Goal: Task Accomplishment & Management: Complete application form

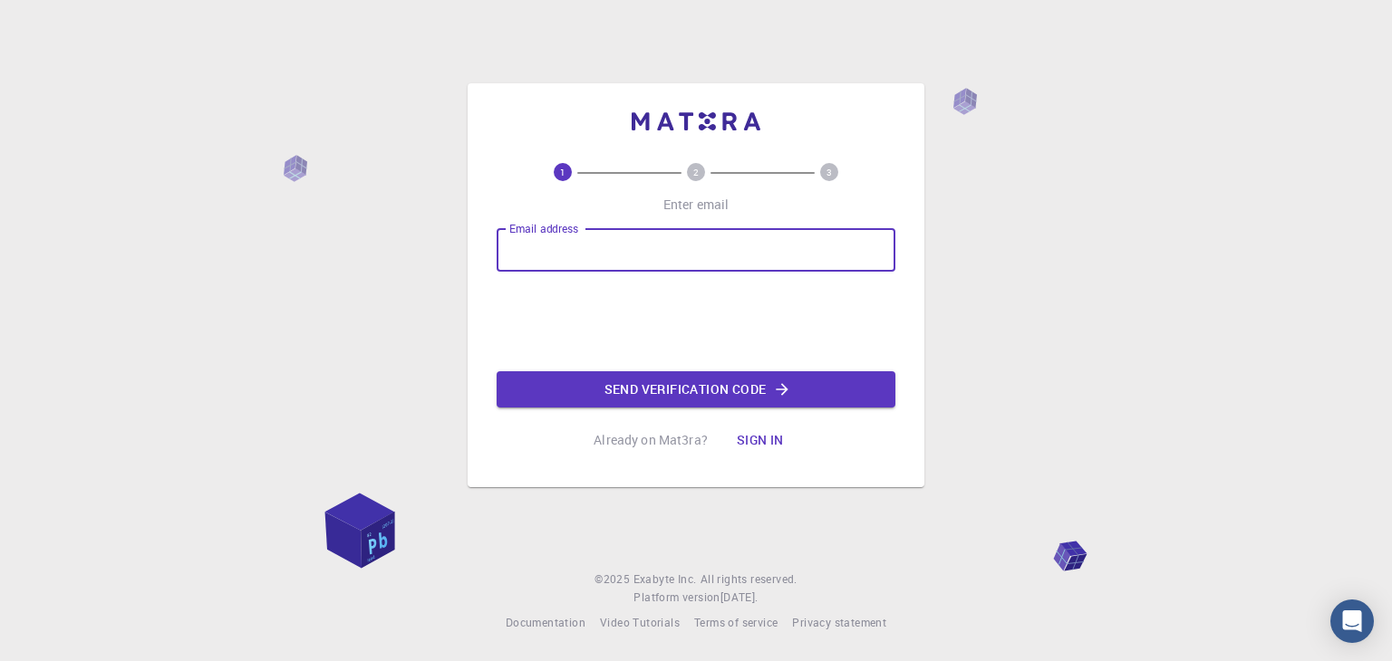
click at [649, 246] on input "Email address" at bounding box center [696, 249] width 399 height 43
type input "[EMAIL_ADDRESS][DOMAIN_NAME]"
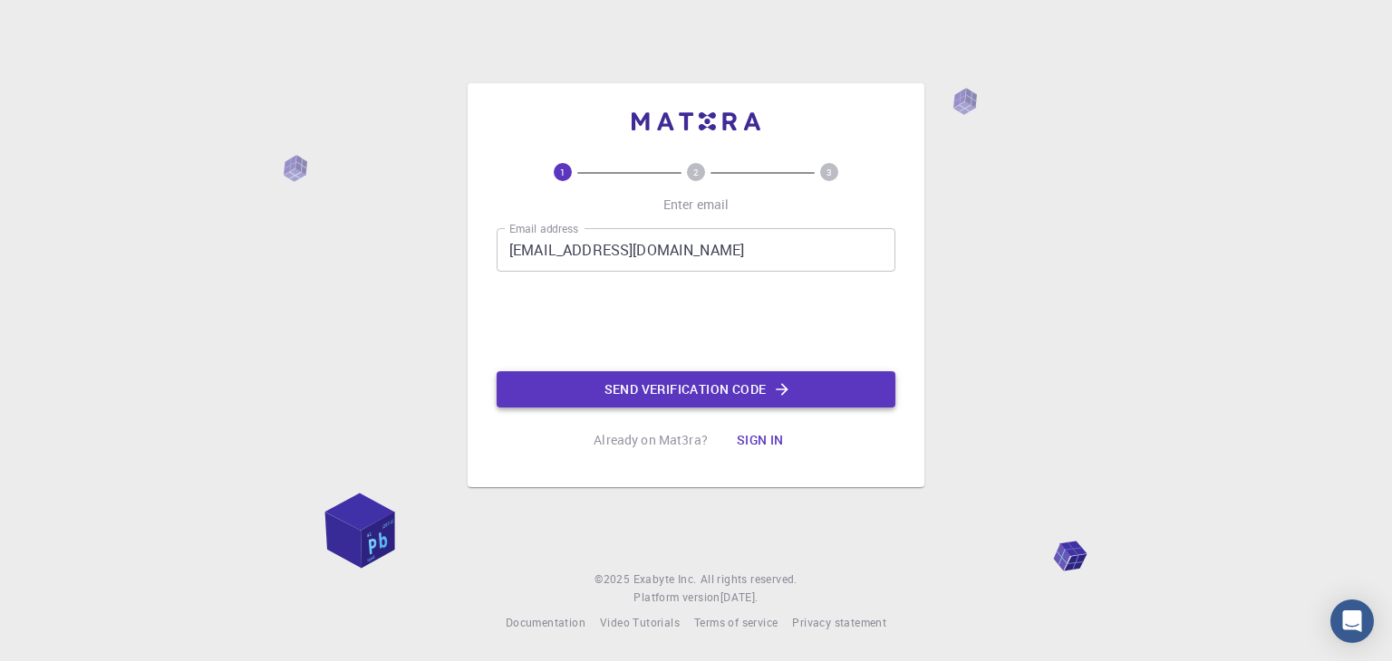
click at [661, 386] on button "Send verification code" at bounding box center [696, 390] width 399 height 36
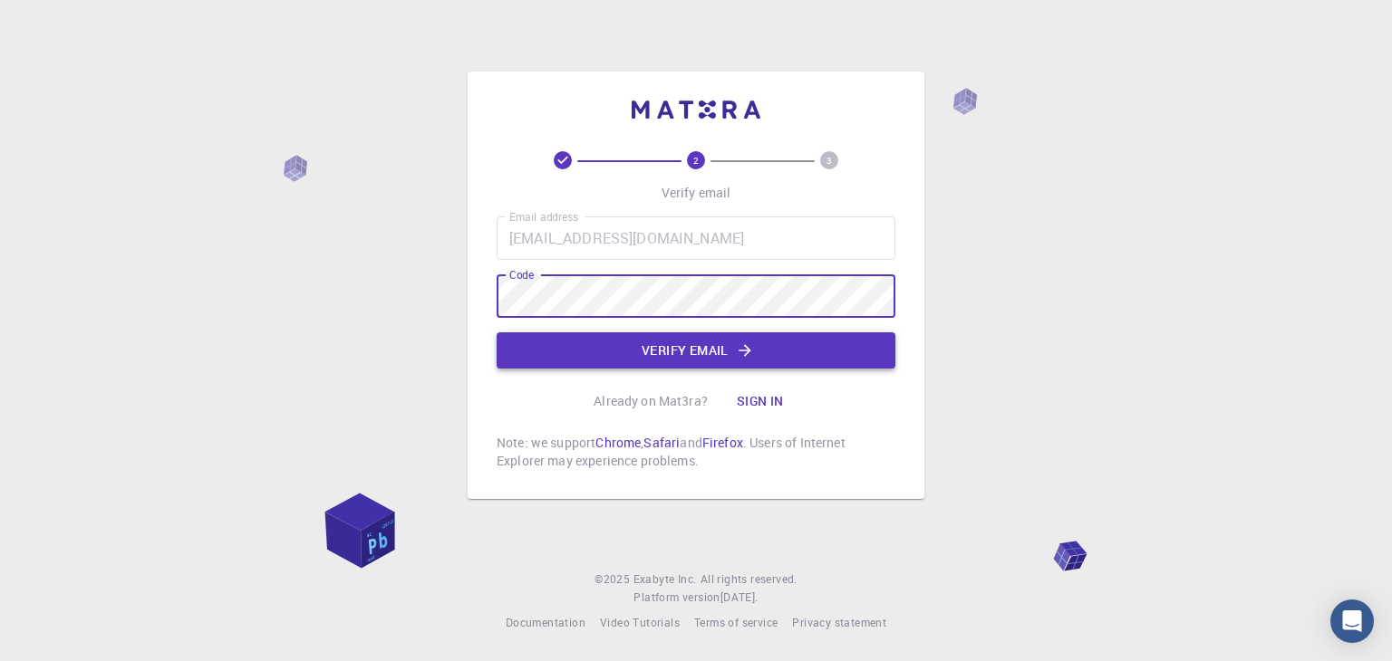
click at [550, 348] on button "Verify email" at bounding box center [696, 351] width 399 height 36
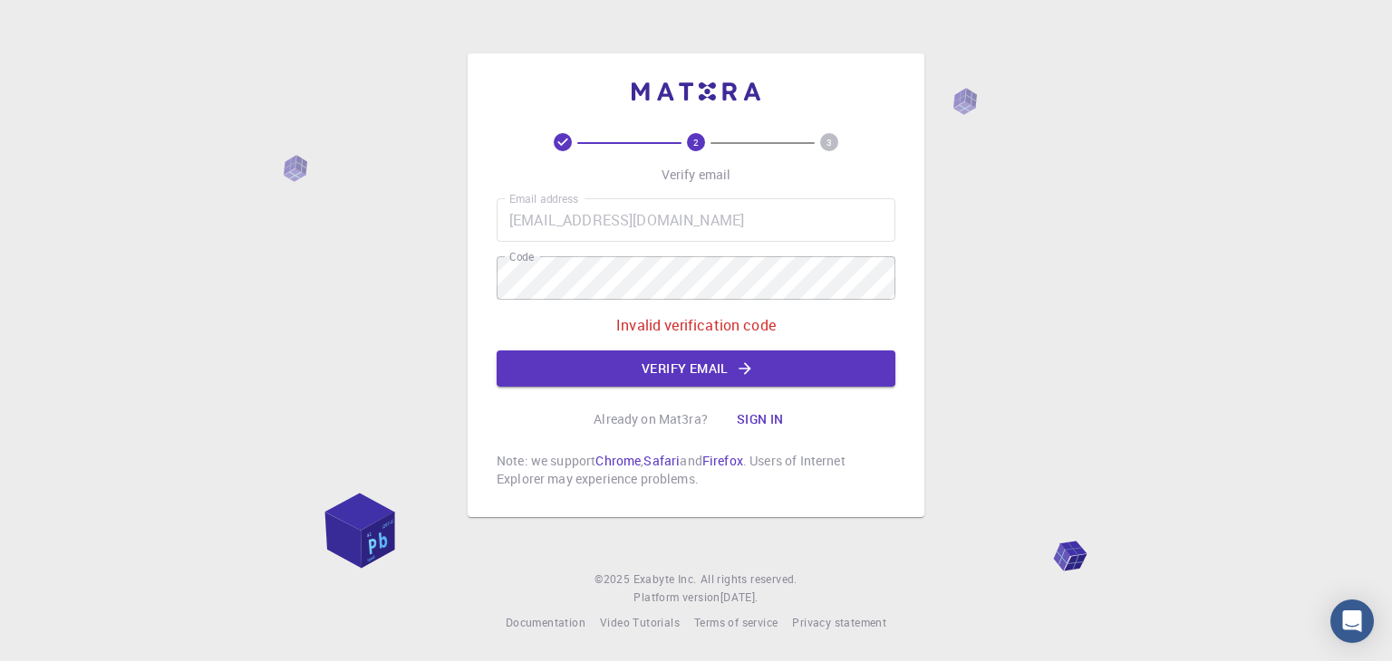
click at [454, 285] on div "2 3 Verify email Email address [EMAIL_ADDRESS][DOMAIN_NAME] Email address Code …" at bounding box center [696, 330] width 1392 height 661
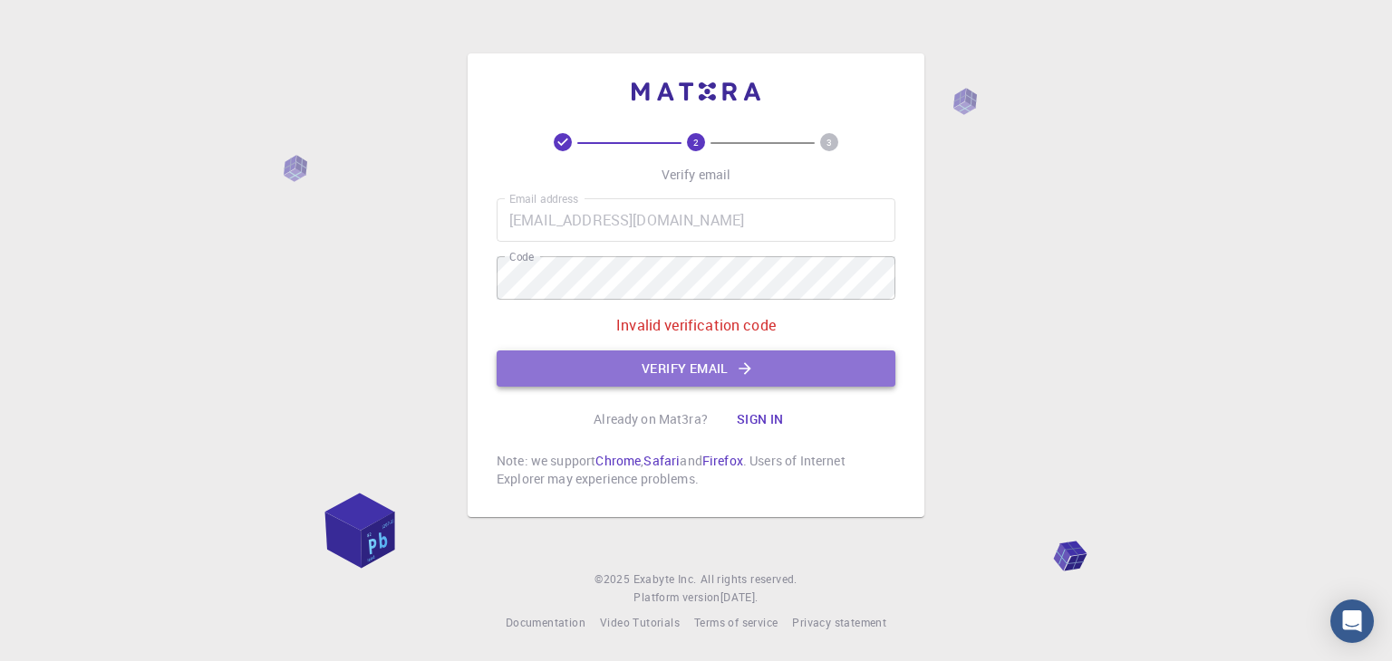
click at [526, 364] on button "Verify email" at bounding box center [696, 369] width 399 height 36
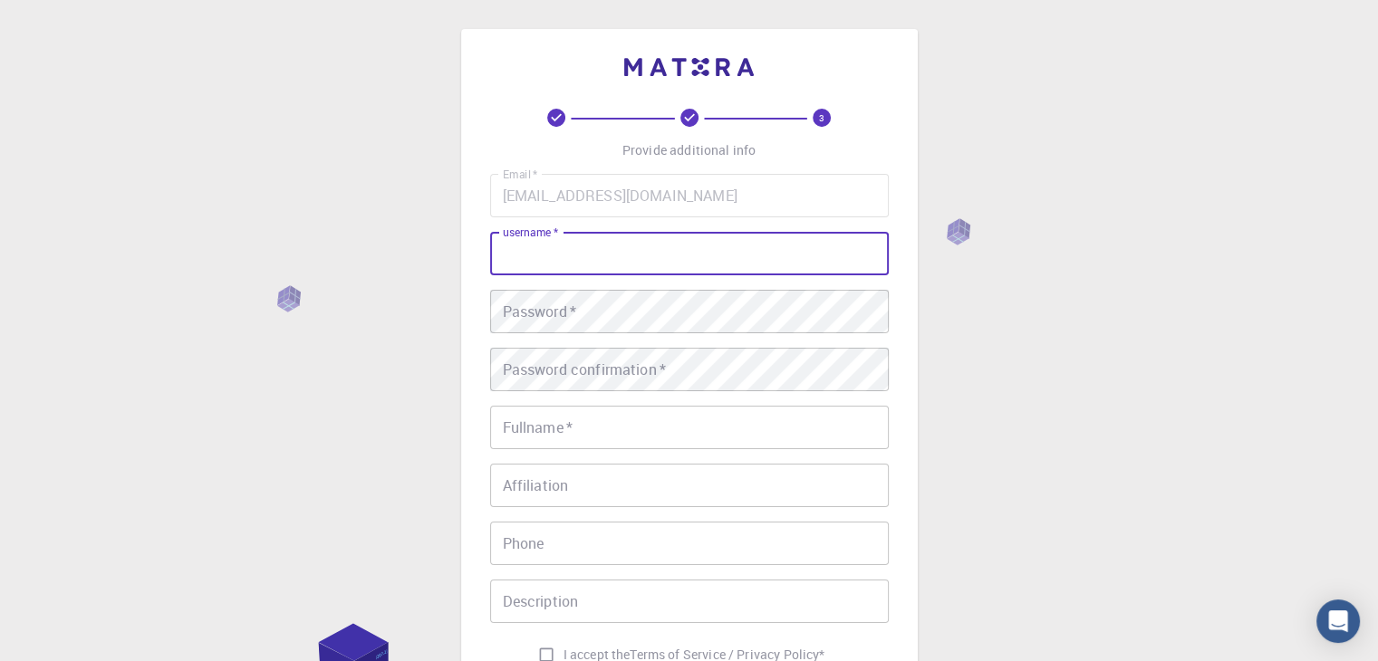
click at [667, 255] on input "username   *" at bounding box center [689, 253] width 399 height 43
type input "J"
type input "venaroja"
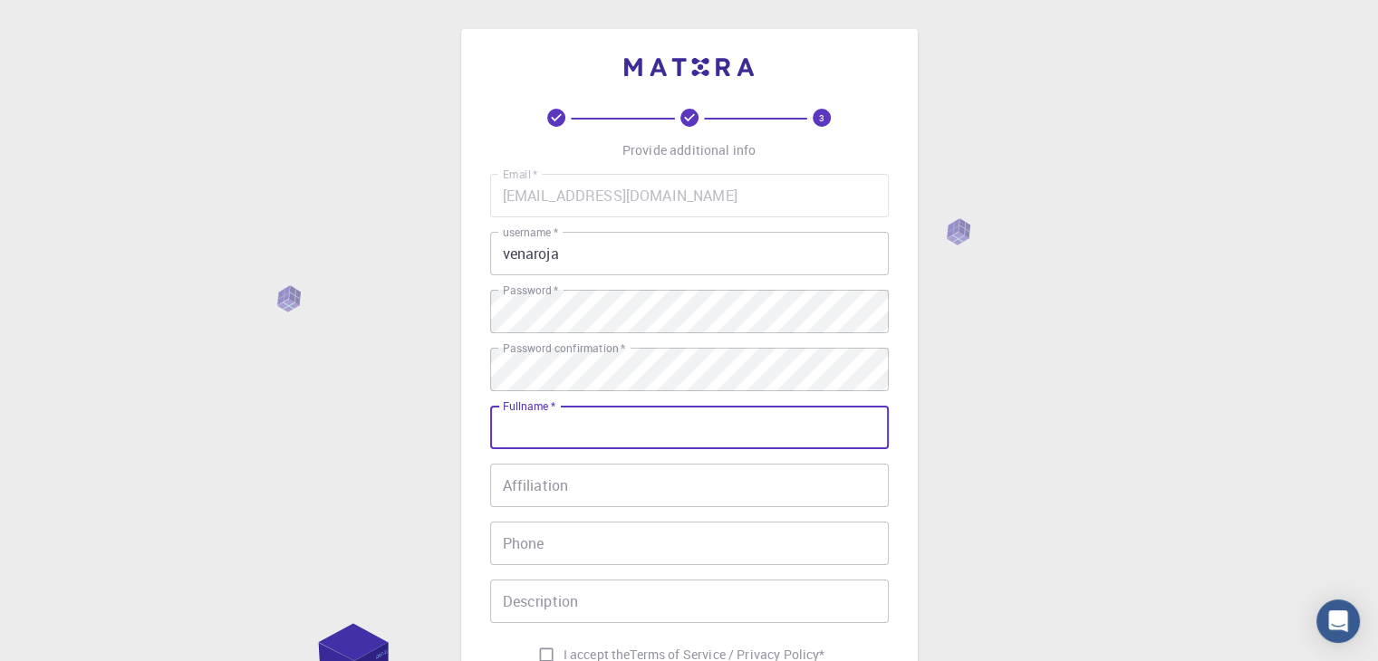
click at [550, 436] on input "Fullname   *" at bounding box center [689, 427] width 399 height 43
type input "[PERSON_NAME] [PERSON_NAME]"
type input "0990165011"
click at [589, 486] on input "Affiliation" at bounding box center [689, 485] width 399 height 43
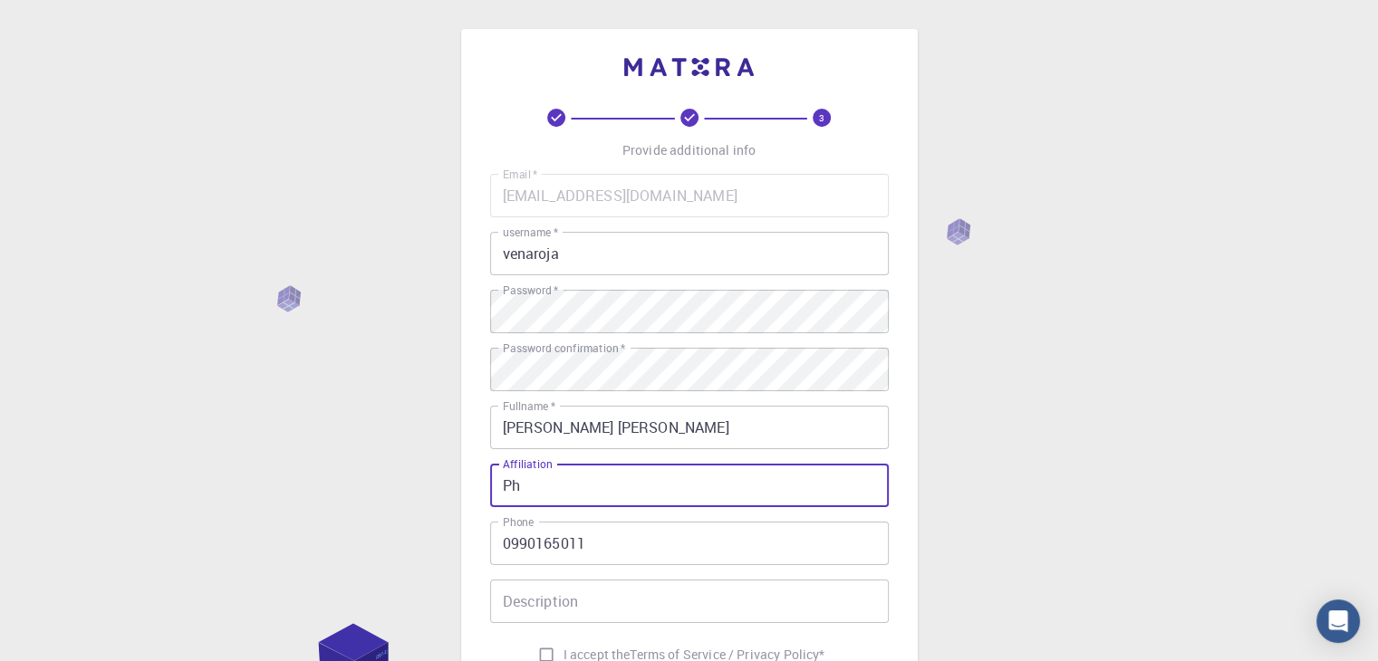
type input "P"
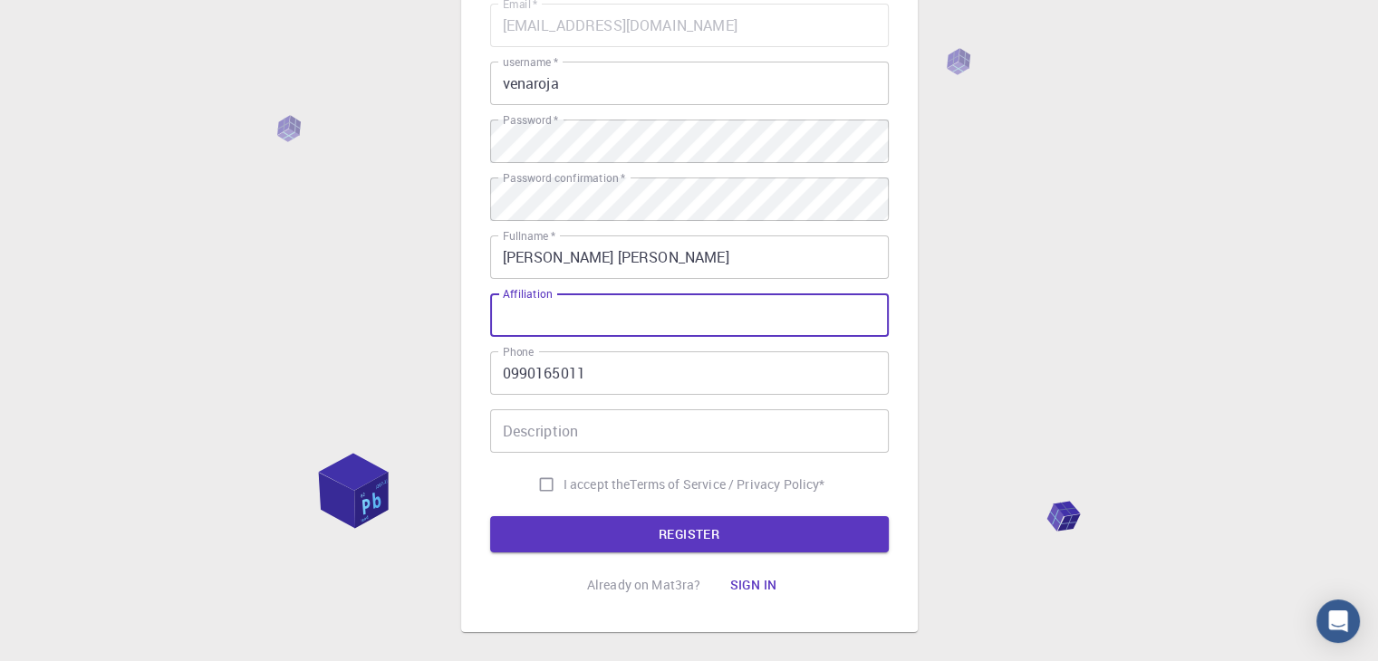
scroll to position [181, 0]
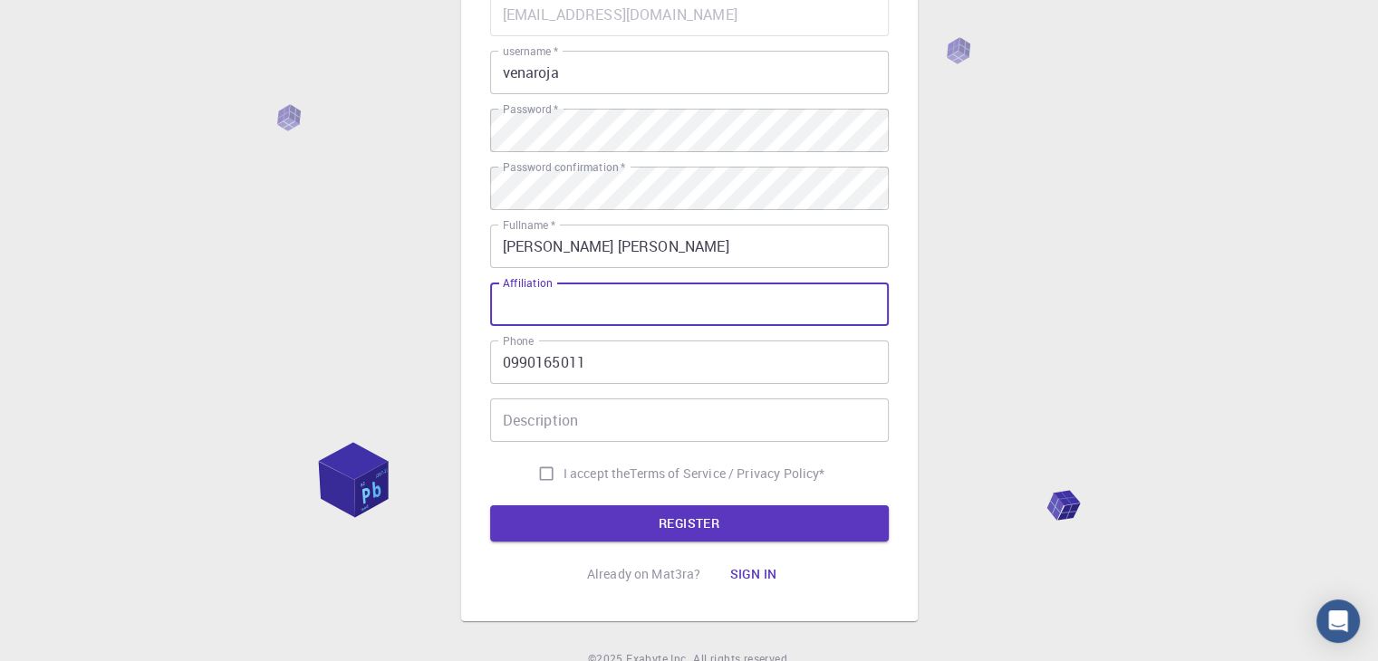
click at [800, 305] on input "Affiliation" at bounding box center [689, 304] width 399 height 43
type input "E"
type input "[GEOGRAPHIC_DATA]"
click at [511, 367] on input "0990165011" at bounding box center [689, 362] width 399 height 43
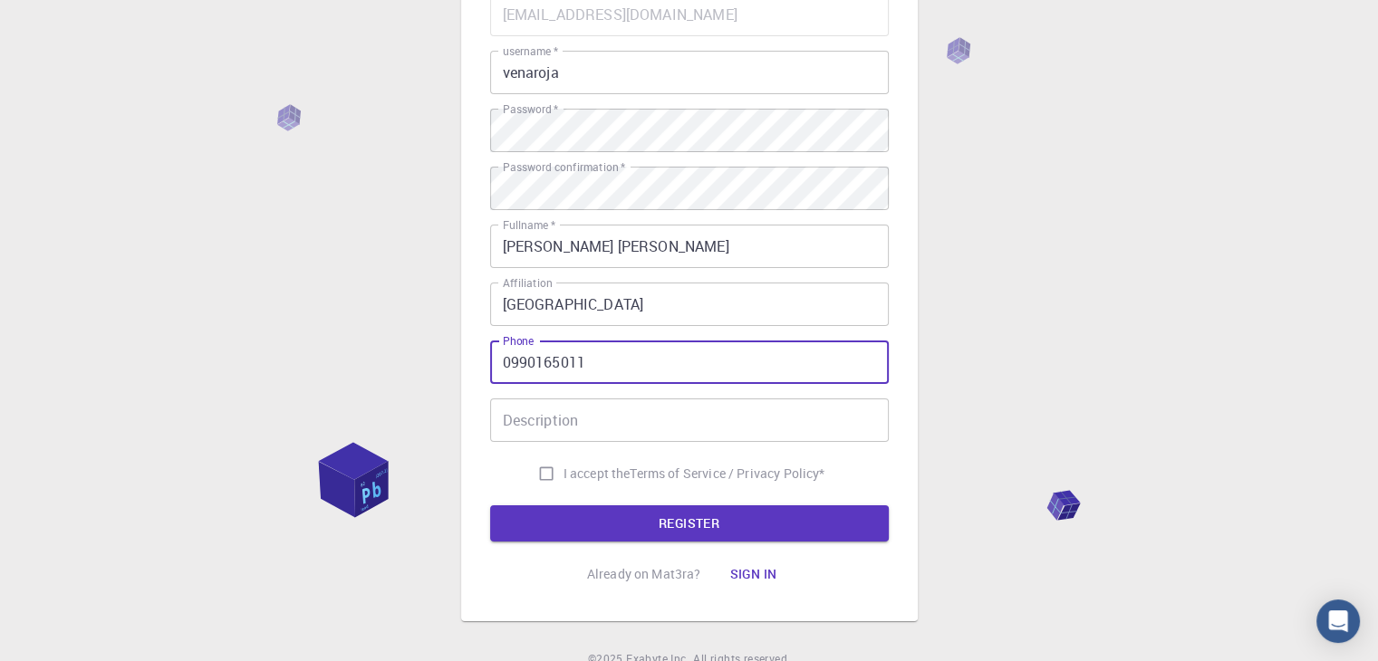
drag, startPoint x: 511, startPoint y: 367, endPoint x: 475, endPoint y: 365, distance: 36.3
click at [478, 365] on div "3 Provide additional info Email   * [EMAIL_ADDRESS][DOMAIN_NAME] Email   * user…" at bounding box center [689, 235] width 457 height 774
type input "[PHONE_NUMBER]"
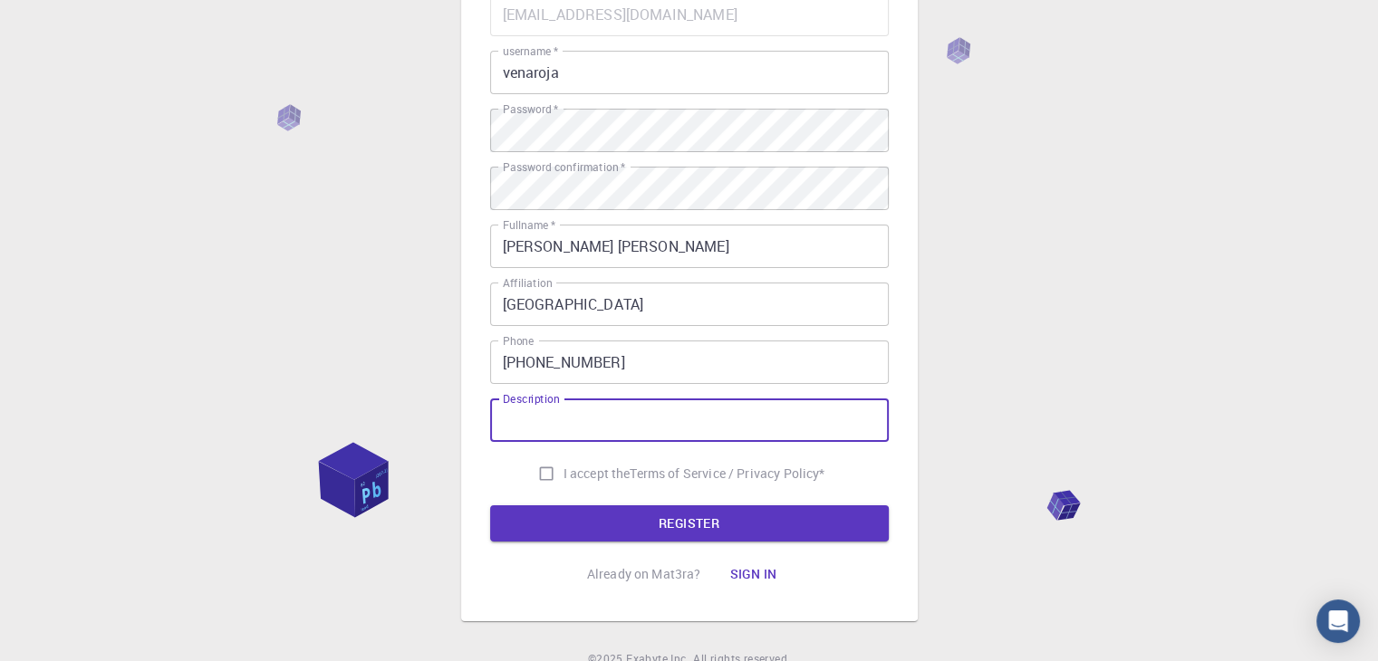
click at [544, 430] on input "Description" at bounding box center [689, 420] width 399 height 43
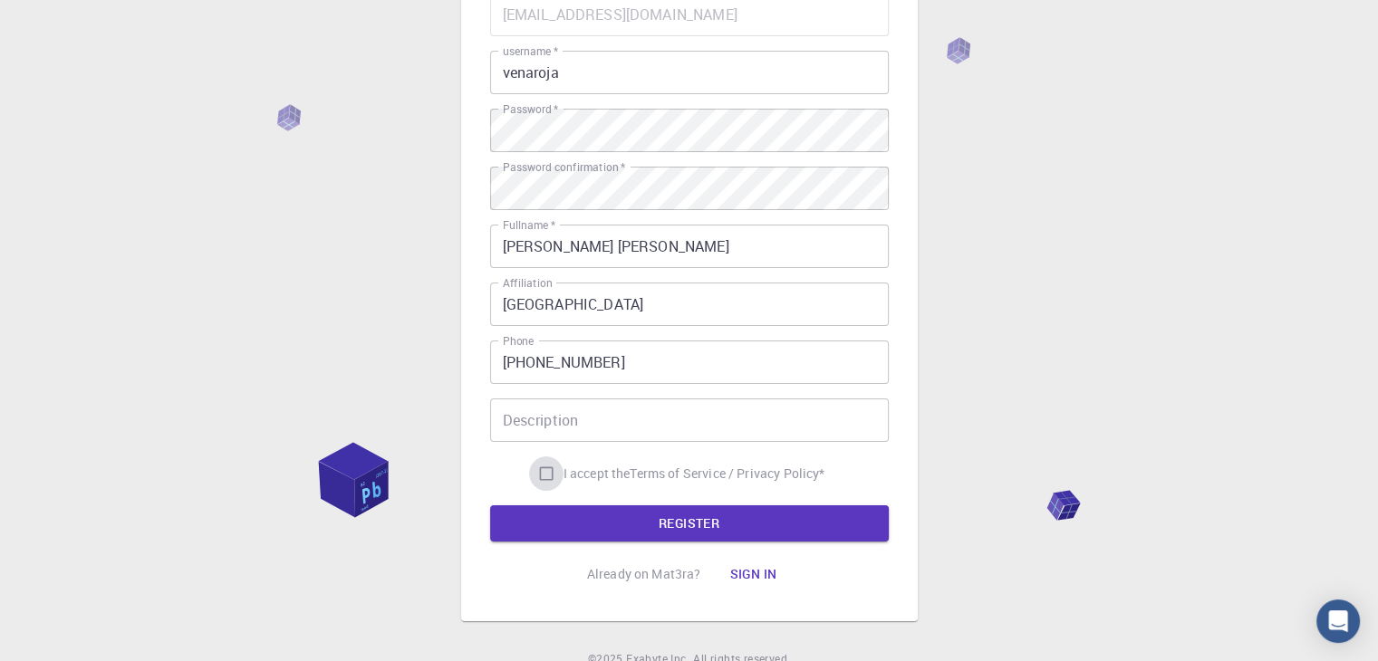
click at [537, 471] on input "I accept the Terms of Service / Privacy Policy *" at bounding box center [546, 474] width 34 height 34
checkbox input "true"
click at [681, 520] on button "REGISTER" at bounding box center [689, 524] width 399 height 36
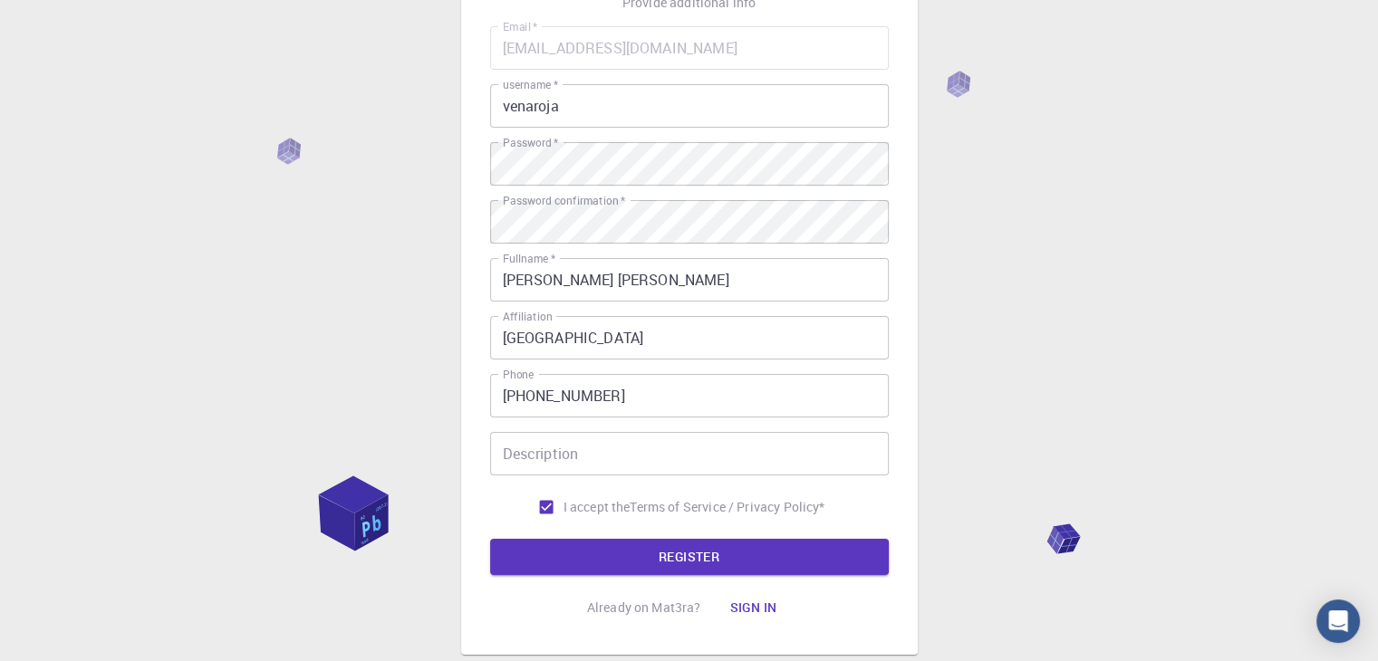
scroll to position [261, 0]
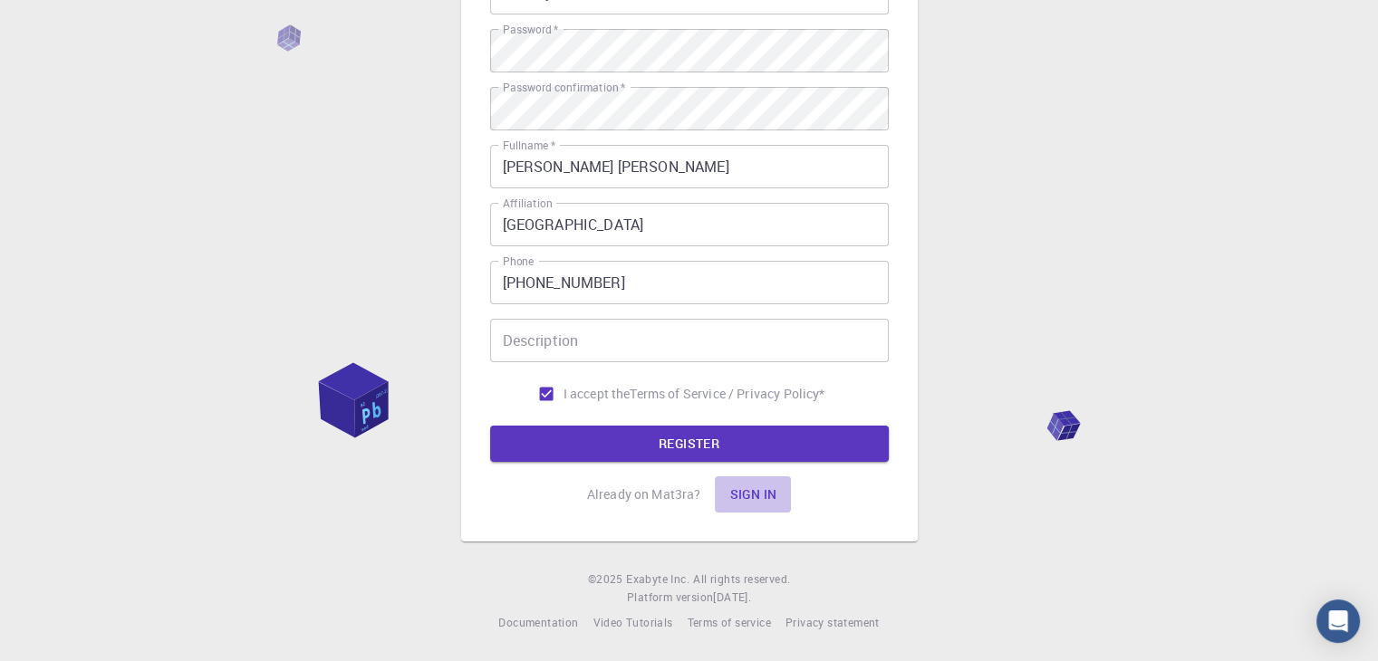
click at [735, 494] on button "Sign in" at bounding box center [753, 495] width 76 height 36
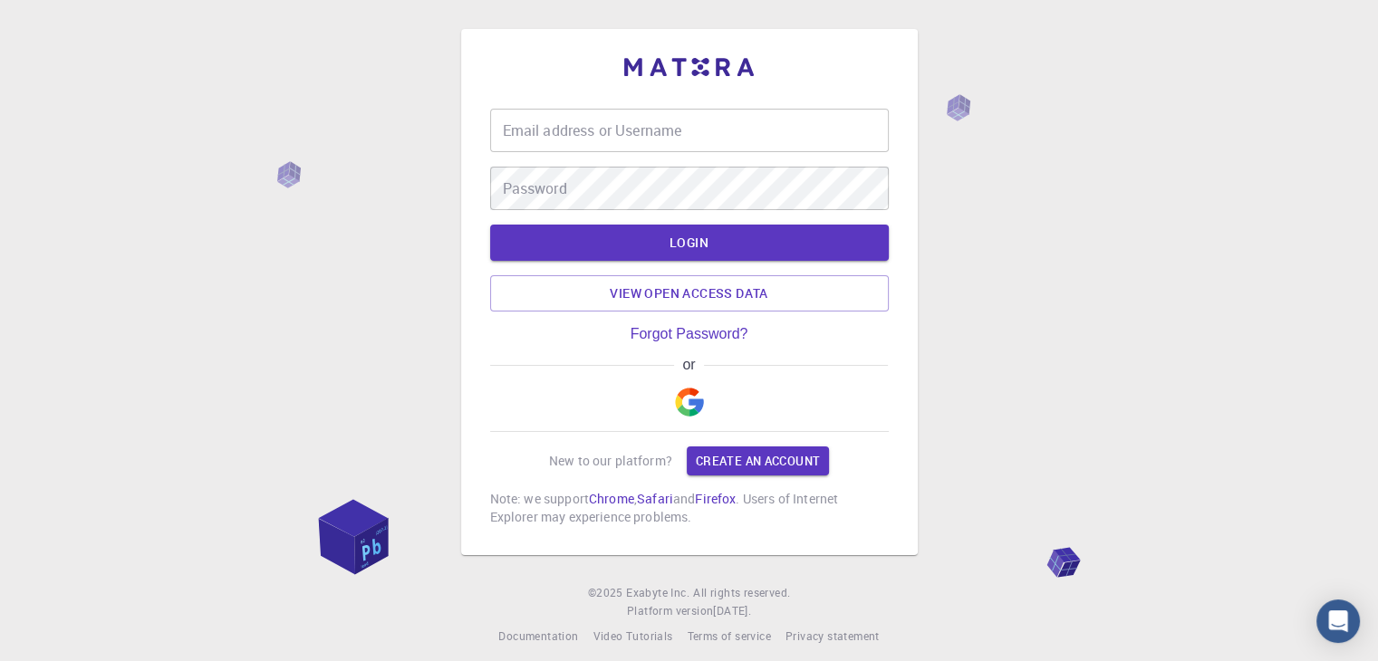
click at [616, 133] on input "Email address or Username" at bounding box center [689, 130] width 399 height 43
type input "venaroja"
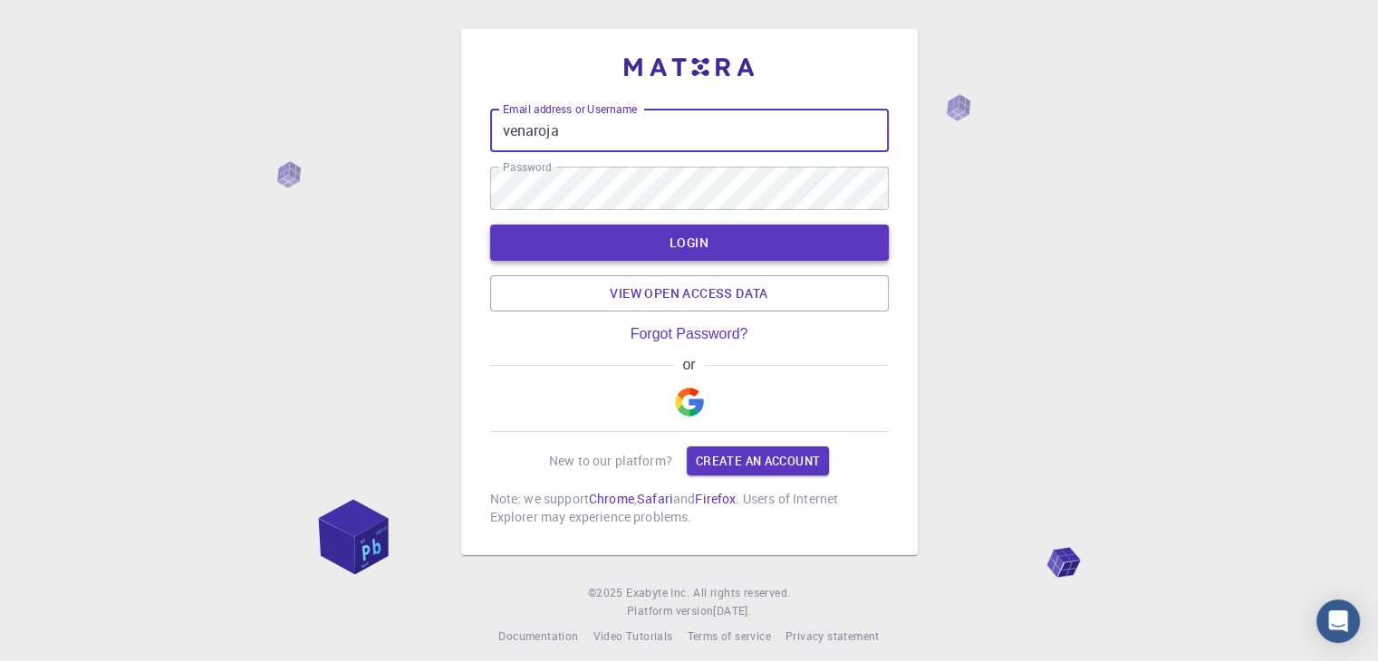
click at [708, 237] on button "LOGIN" at bounding box center [689, 243] width 399 height 36
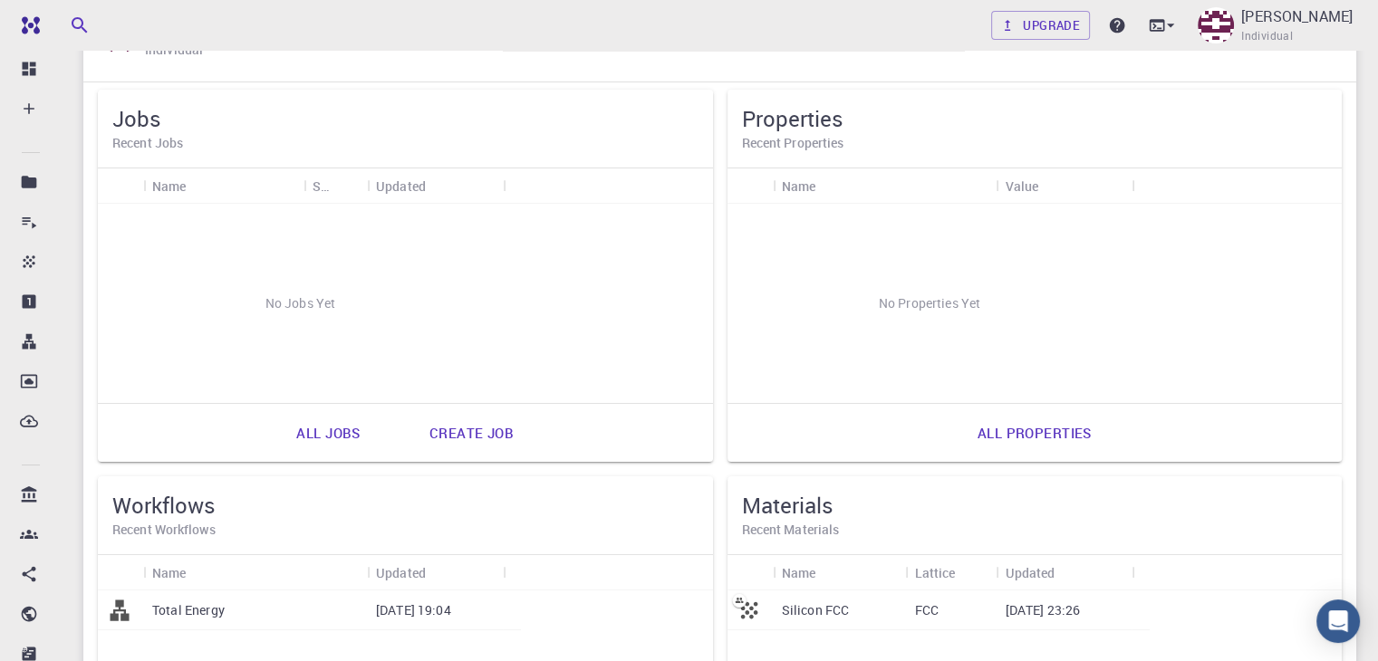
scroll to position [181, 0]
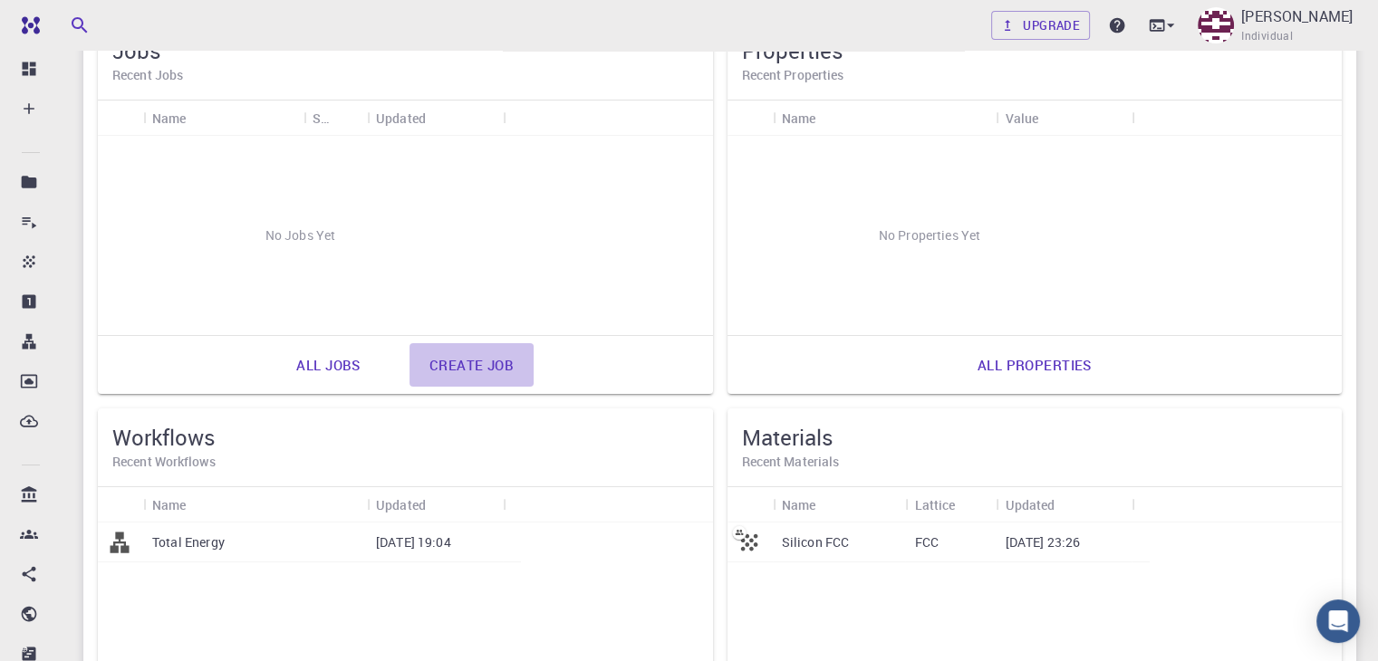
click at [410, 367] on link "Create job" at bounding box center [472, 364] width 124 height 43
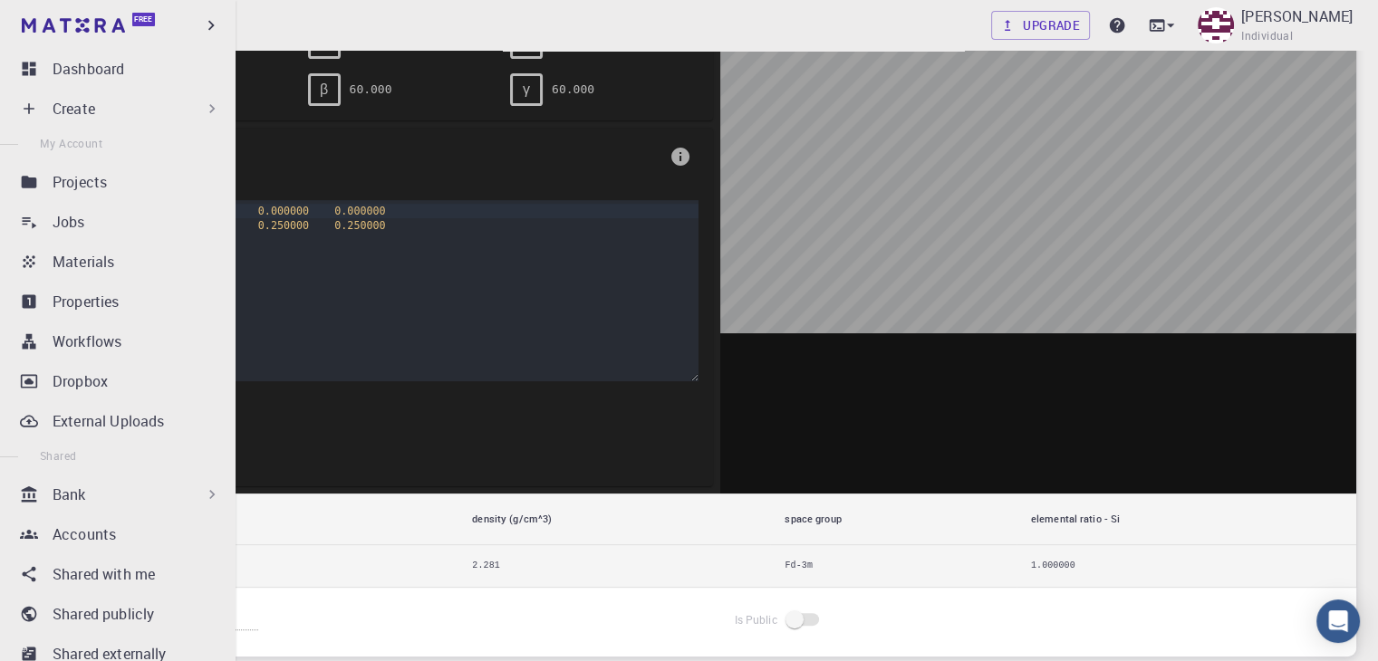
click at [167, 108] on div "Create" at bounding box center [137, 109] width 169 height 22
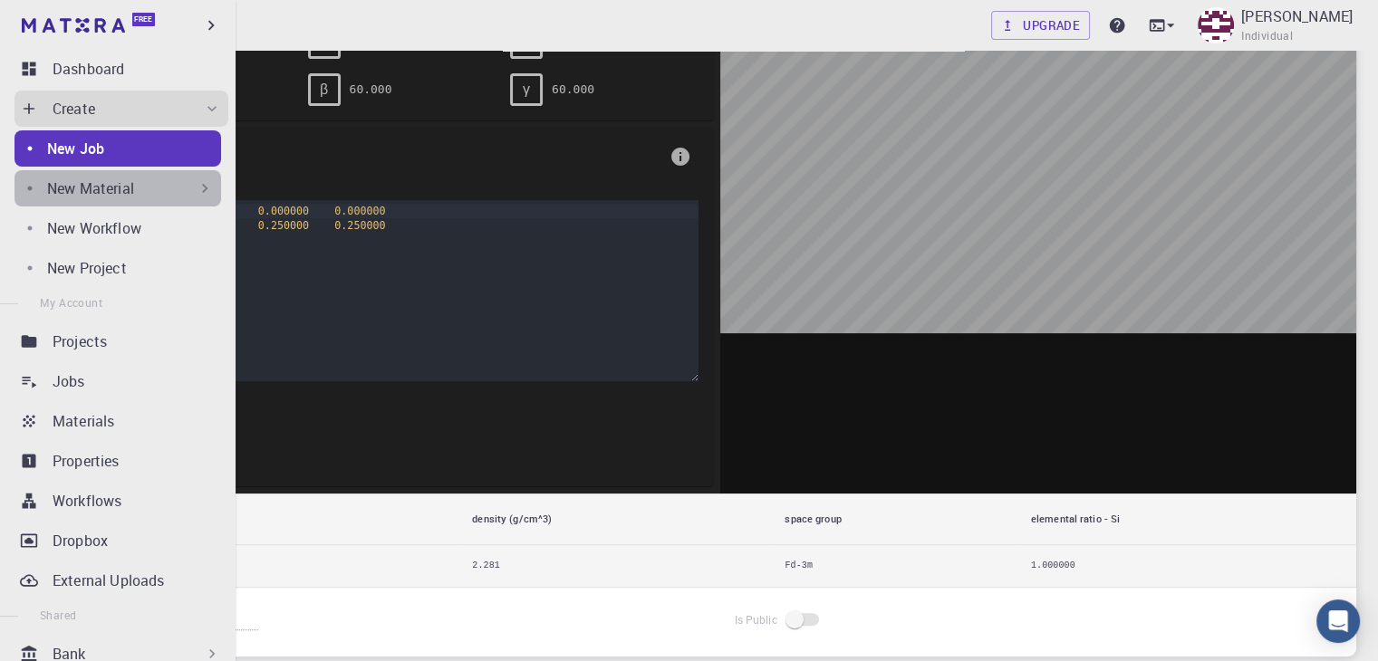
click at [140, 193] on div "New Material" at bounding box center [130, 189] width 167 height 22
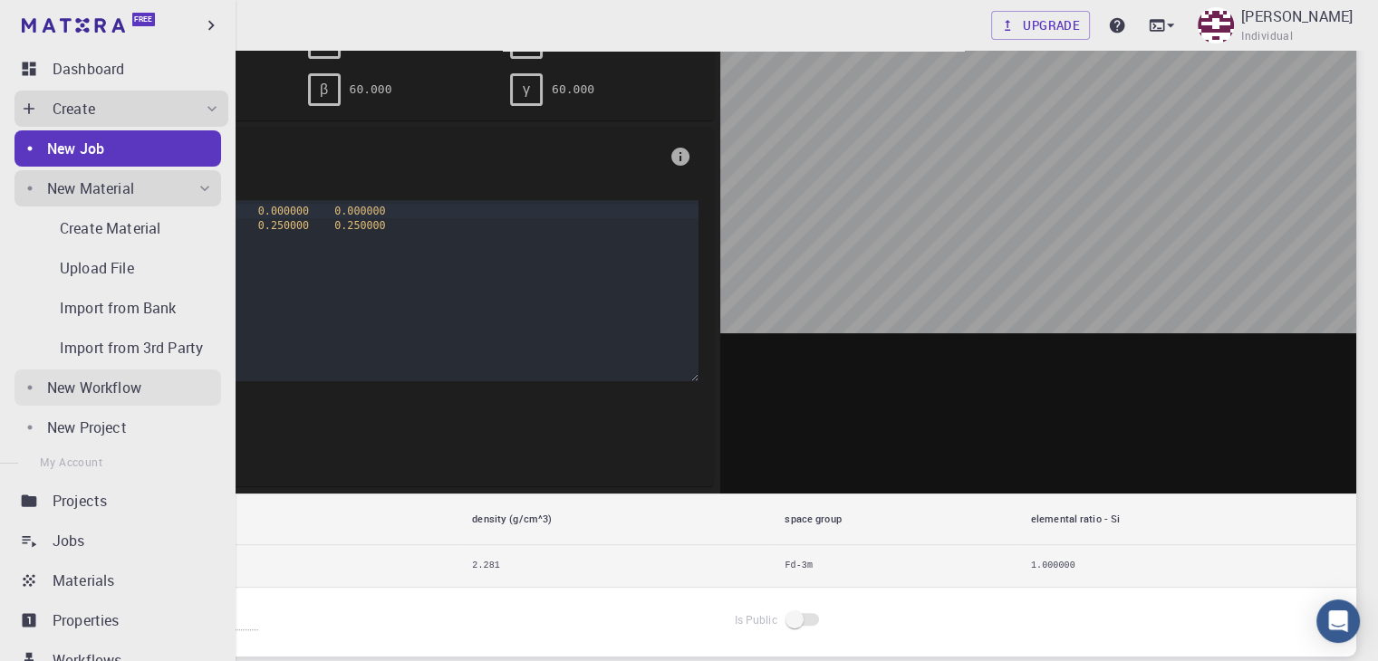
click at [109, 396] on p "New Workflow" at bounding box center [94, 388] width 94 height 22
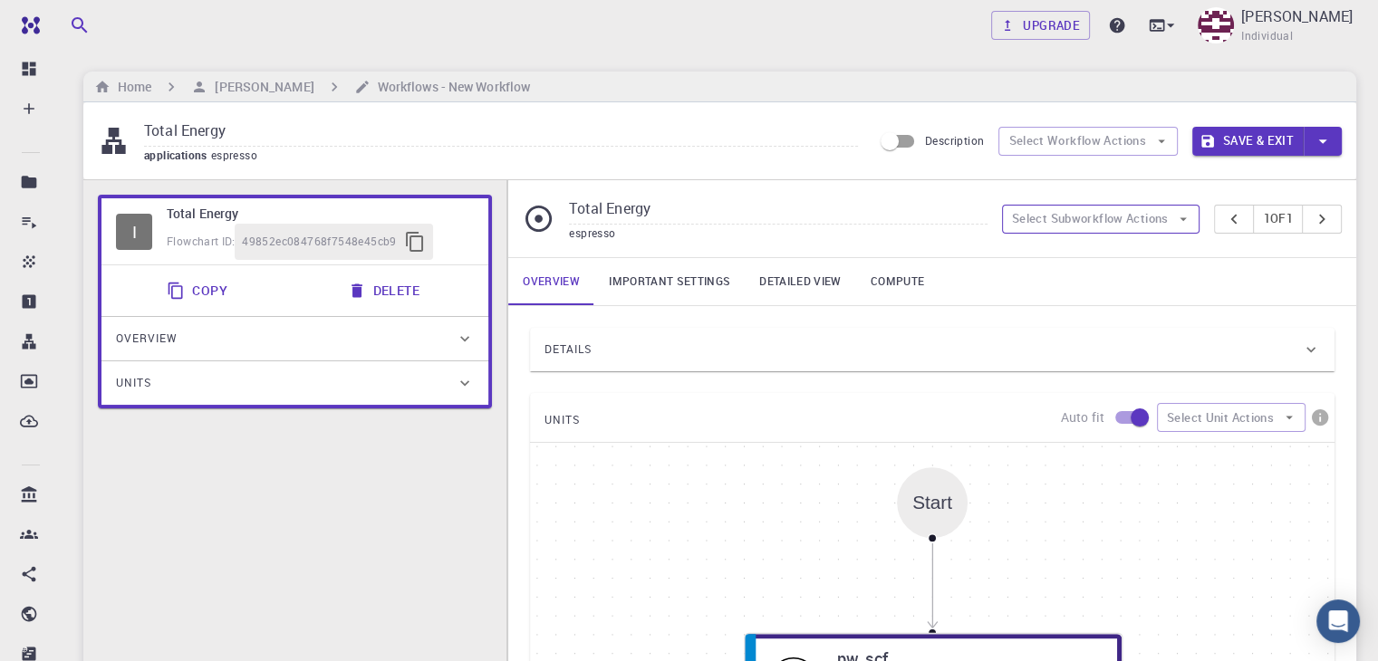
click at [1178, 221] on icon "button" at bounding box center [1183, 219] width 16 height 16
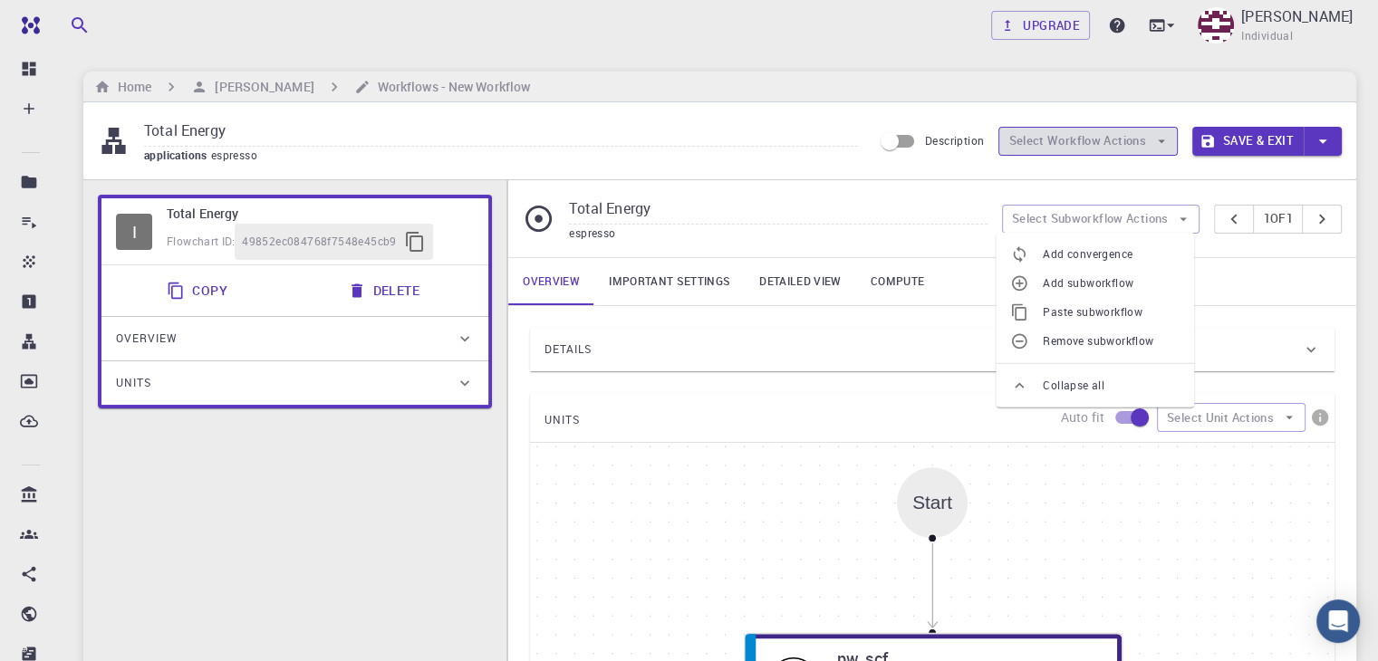
click at [1151, 144] on button "Select Workflow Actions" at bounding box center [1088, 141] width 179 height 29
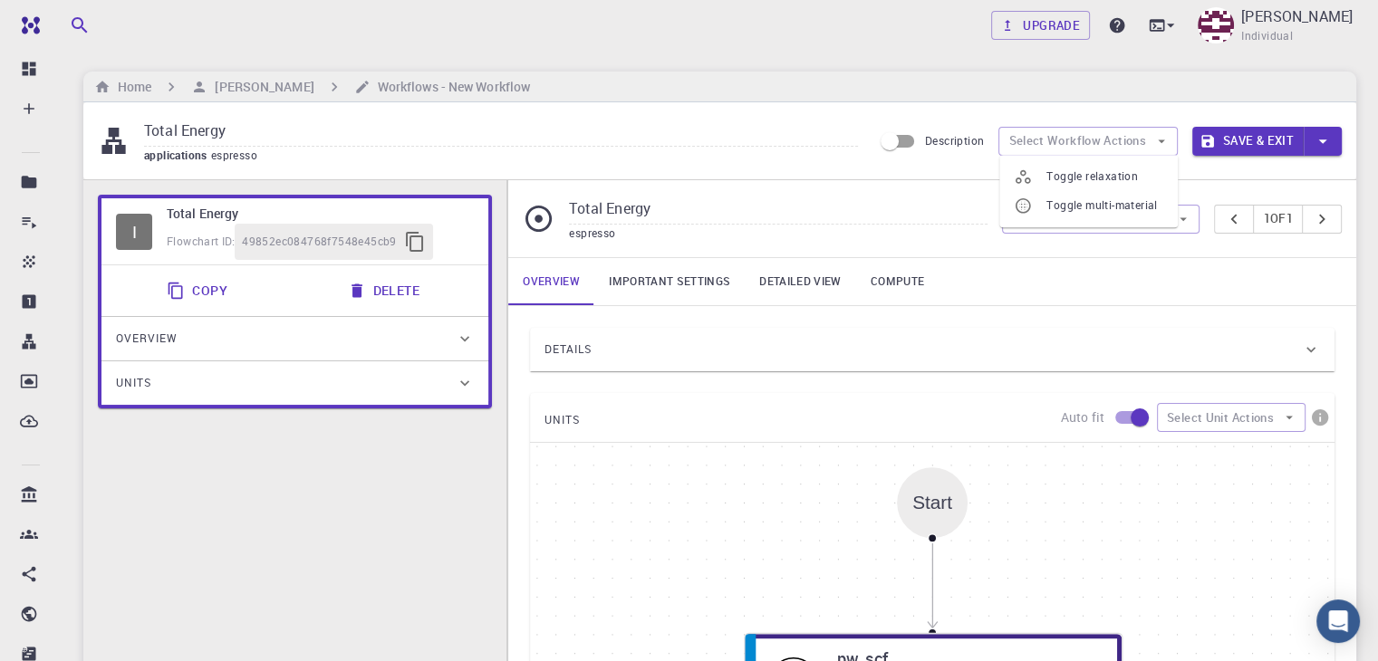
click at [903, 142] on input "Description" at bounding box center [889, 141] width 103 height 34
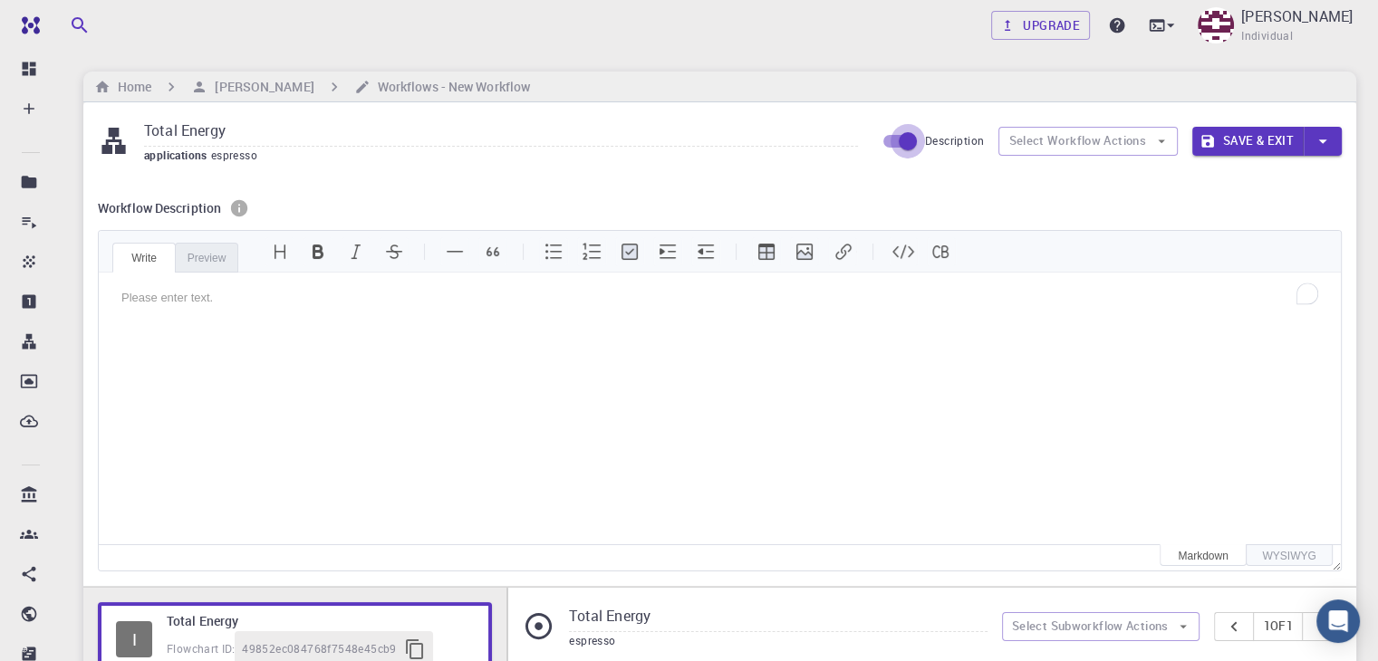
click at [903, 138] on input "Description" at bounding box center [907, 141] width 103 height 34
checkbox input "false"
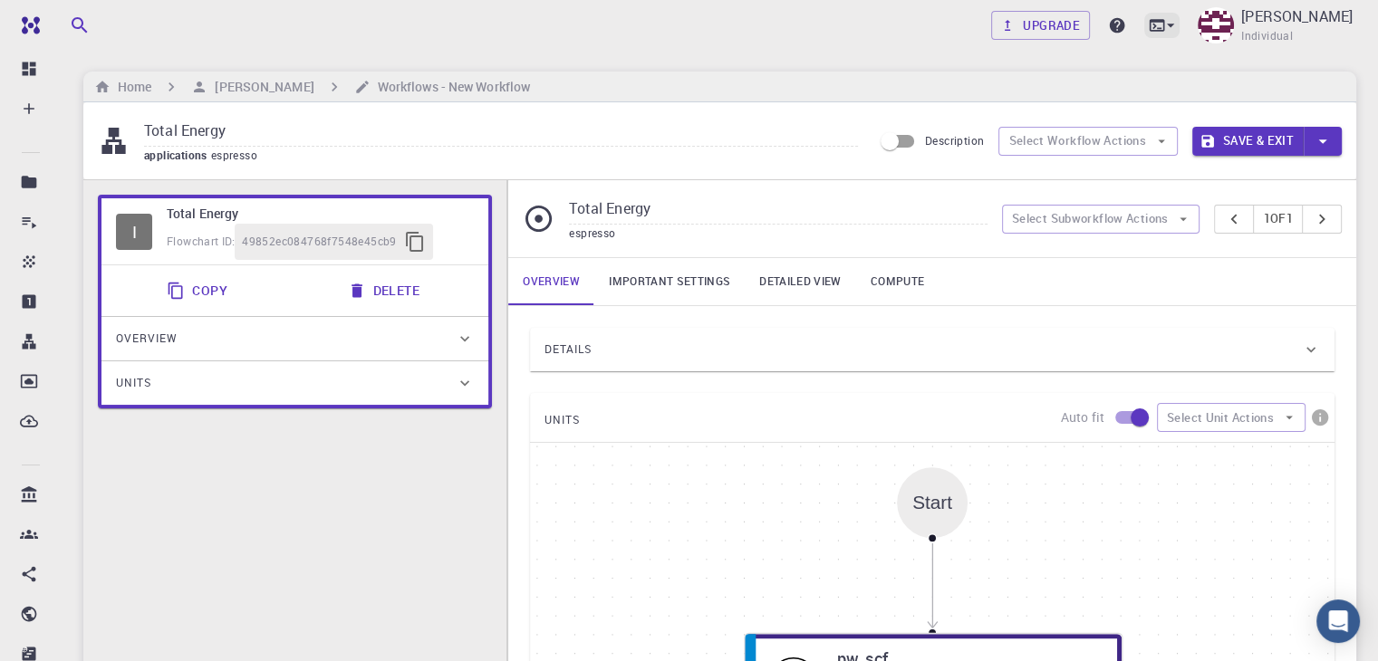
click at [1180, 23] on icon at bounding box center [1171, 25] width 18 height 18
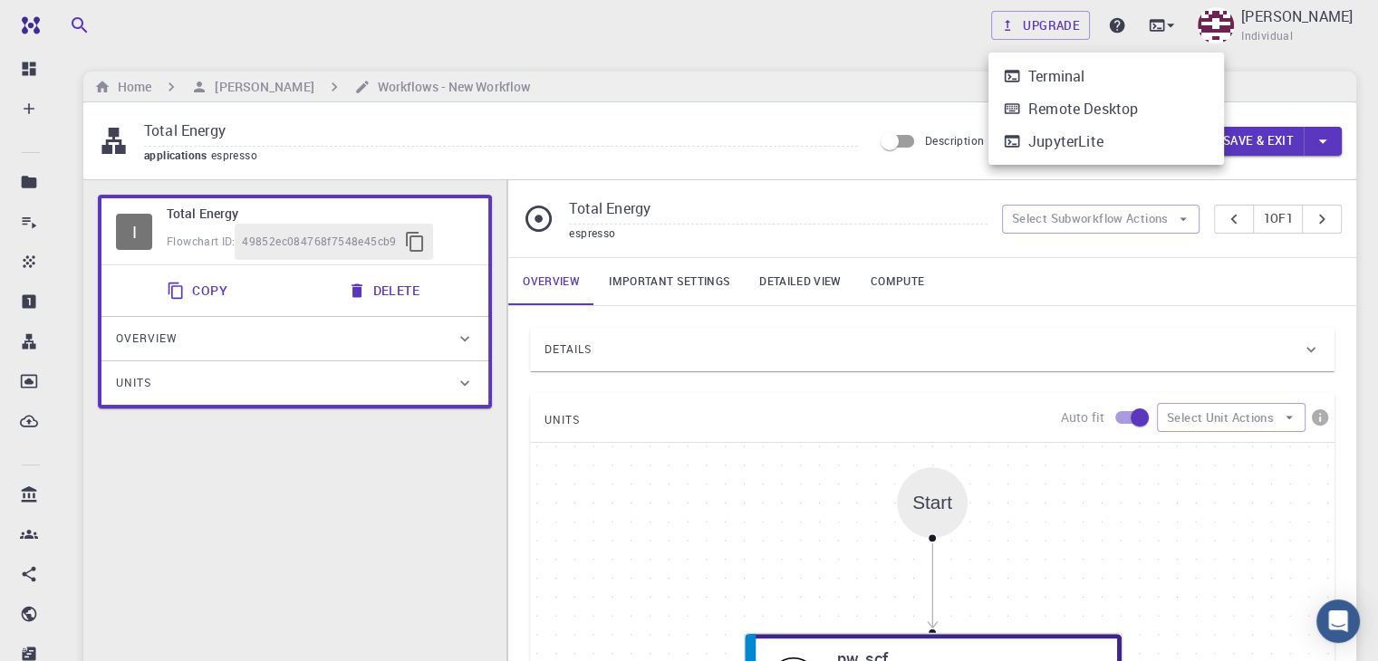
click at [687, 112] on div at bounding box center [689, 330] width 1378 height 661
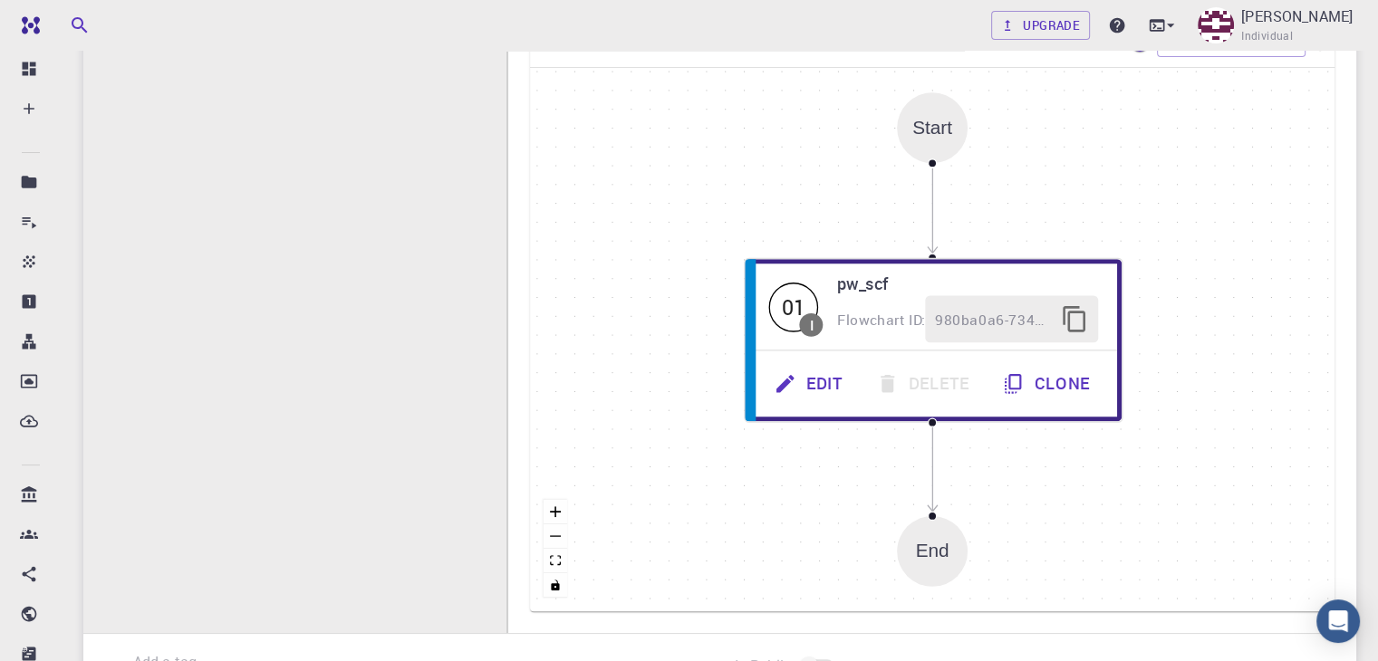
scroll to position [544, 0]
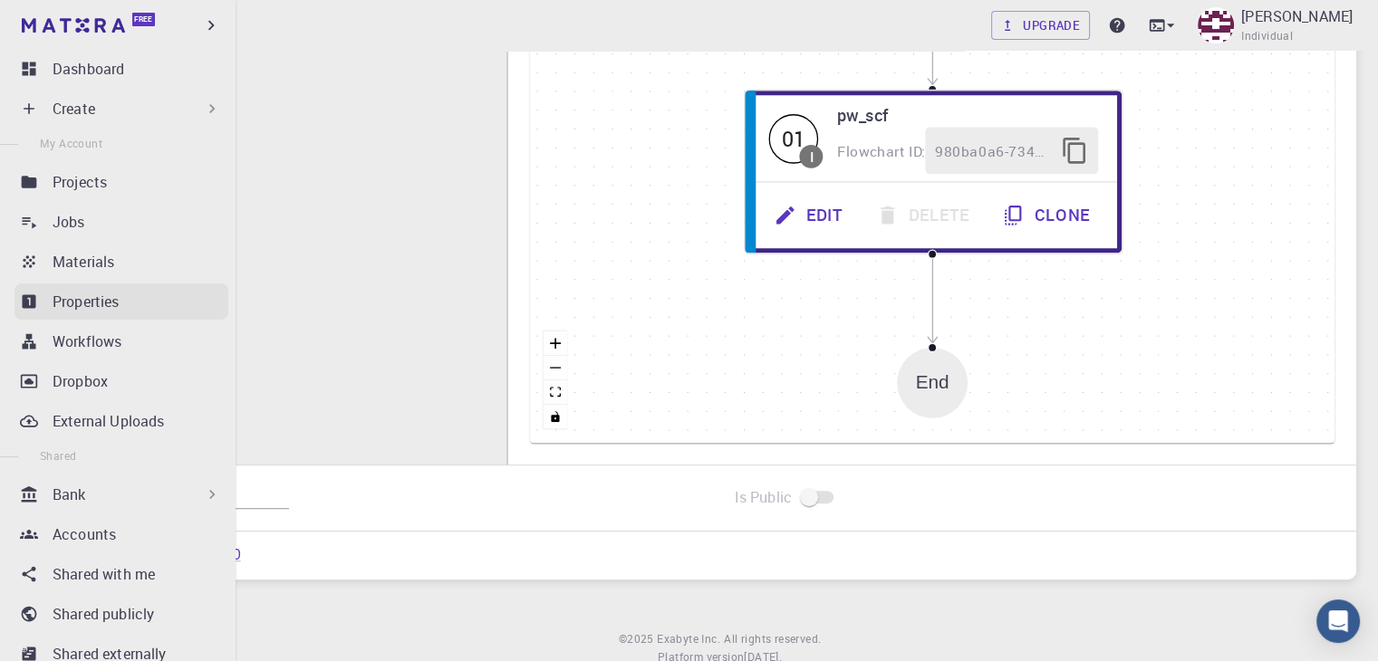
click at [96, 304] on p "Properties" at bounding box center [86, 302] width 67 height 22
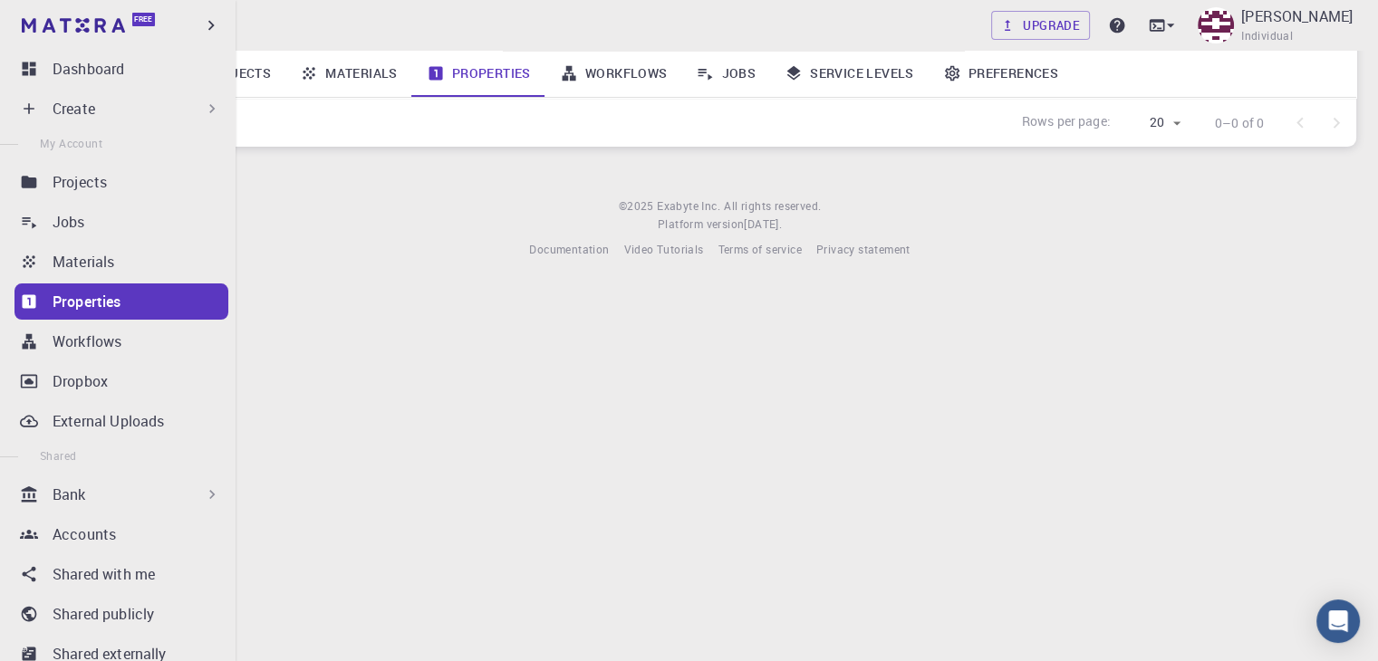
scroll to position [170, 0]
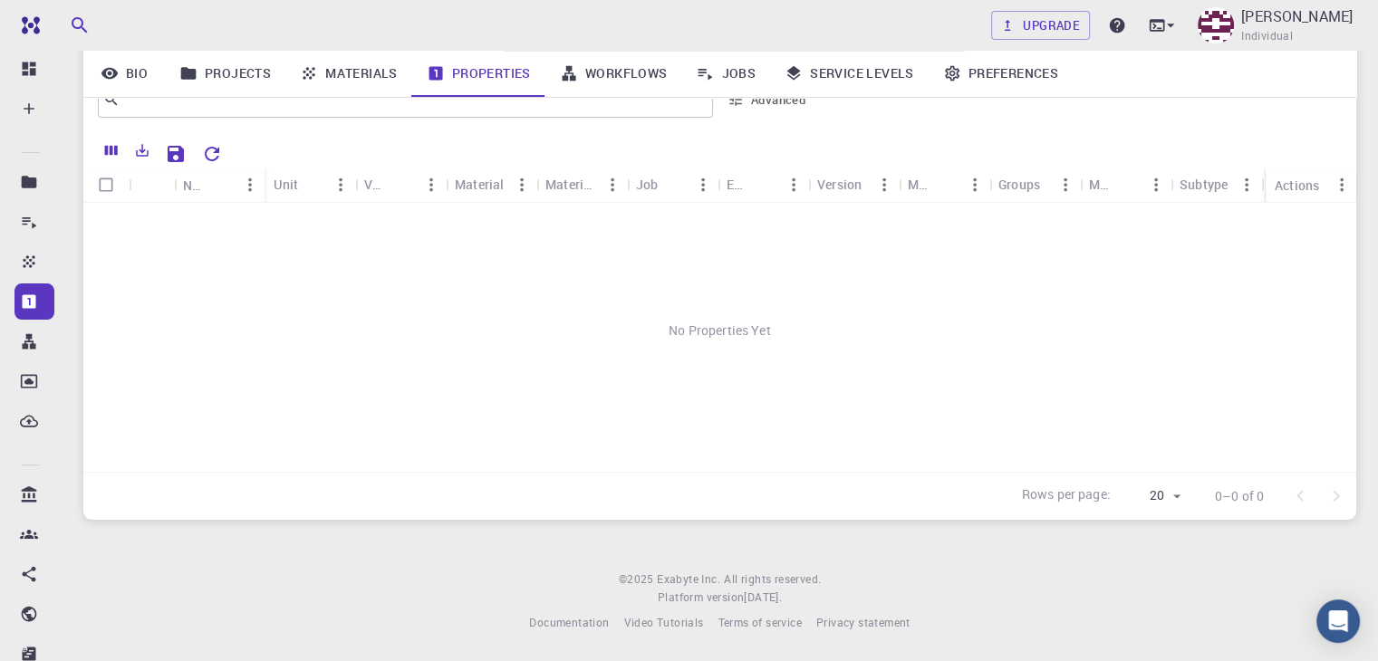
click at [729, 70] on link "Jobs" at bounding box center [725, 73] width 89 height 47
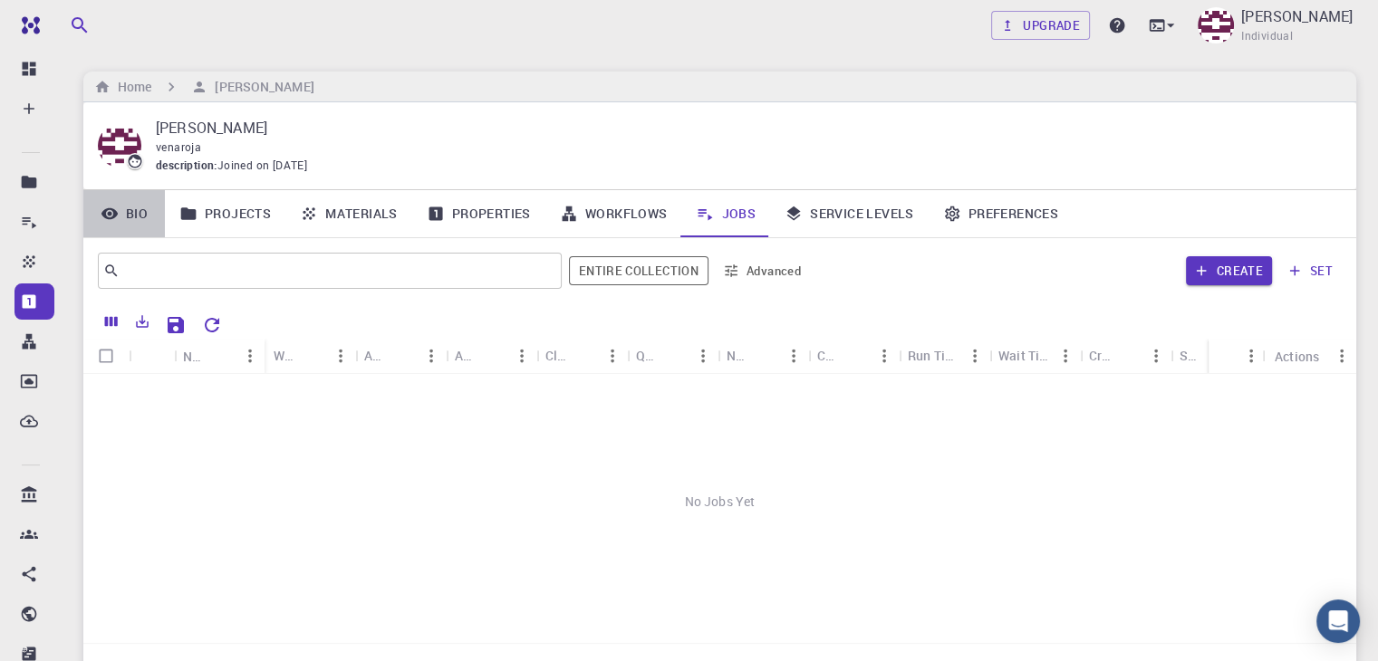
click at [124, 215] on link "Bio" at bounding box center [124, 213] width 82 height 47
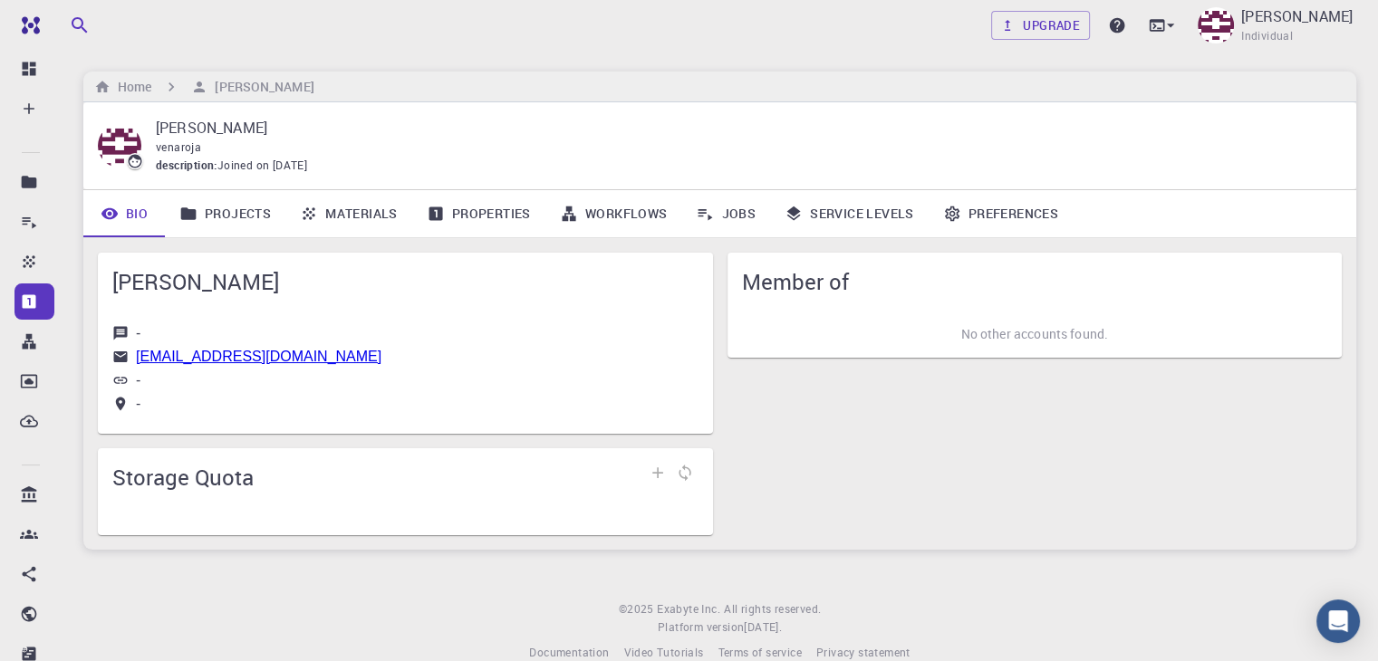
click at [244, 209] on link "Projects" at bounding box center [225, 213] width 121 height 47
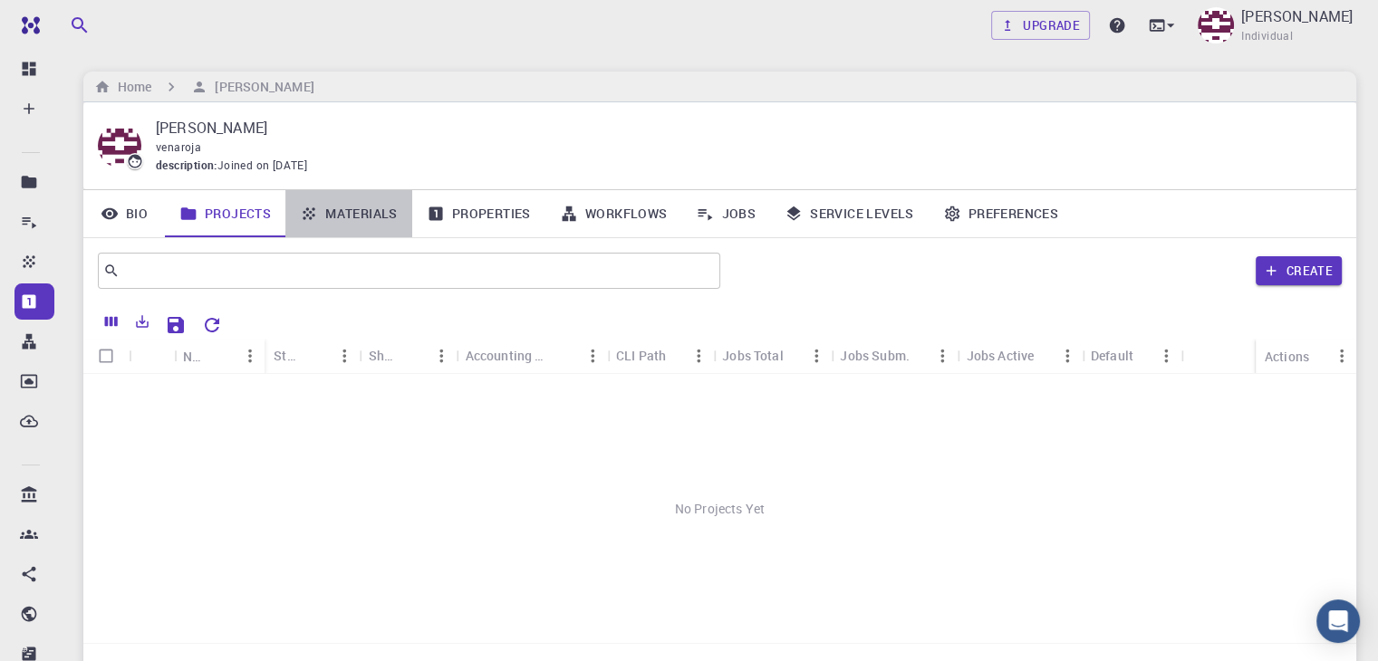
click at [334, 209] on link "Materials" at bounding box center [348, 213] width 127 height 47
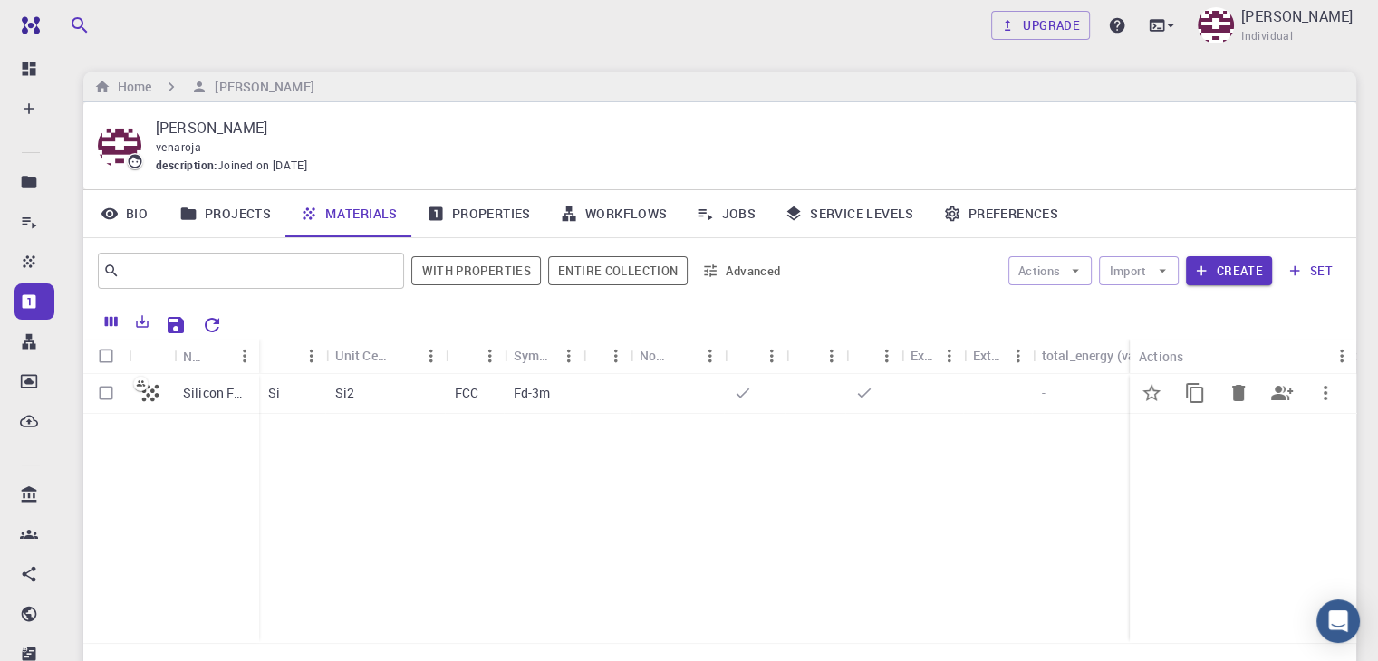
click at [108, 396] on input "Select row" at bounding box center [106, 393] width 34 height 34
checkbox input "true"
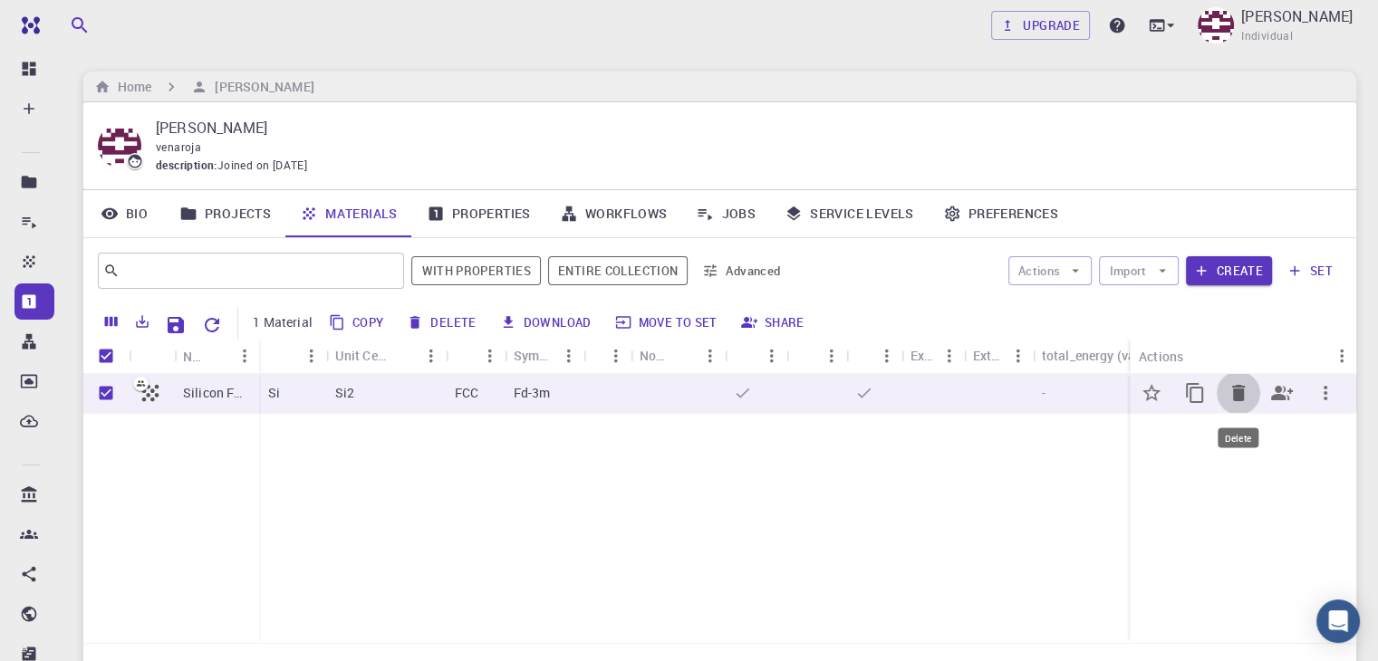
click at [1231, 395] on icon "Delete" at bounding box center [1239, 393] width 22 height 22
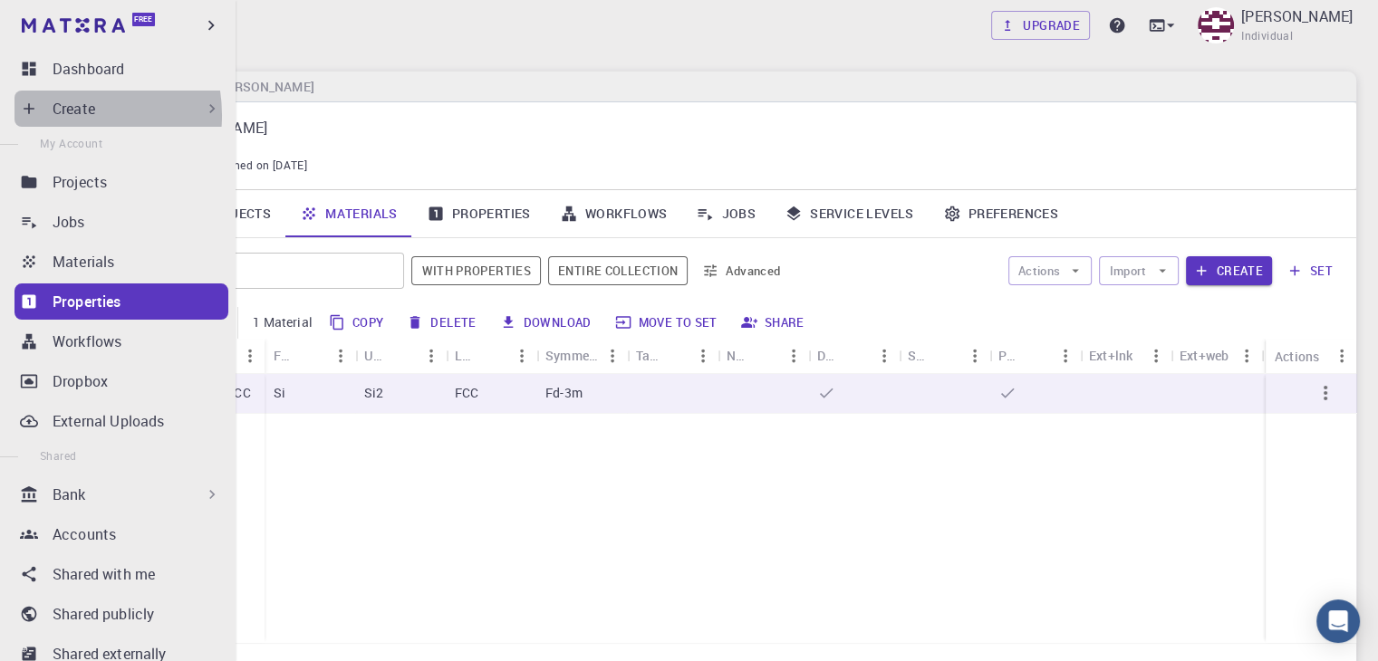
click at [62, 115] on p "Create" at bounding box center [74, 109] width 43 height 22
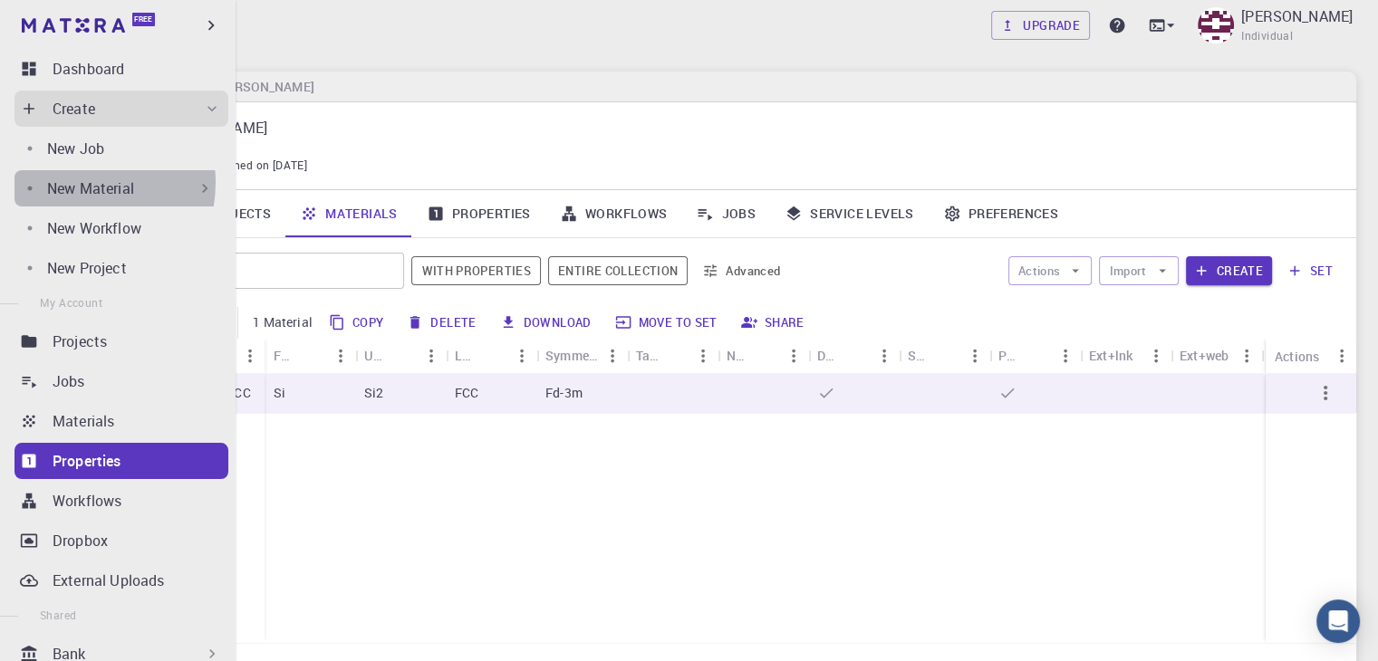
click at [72, 182] on p "New Material" at bounding box center [90, 189] width 87 height 22
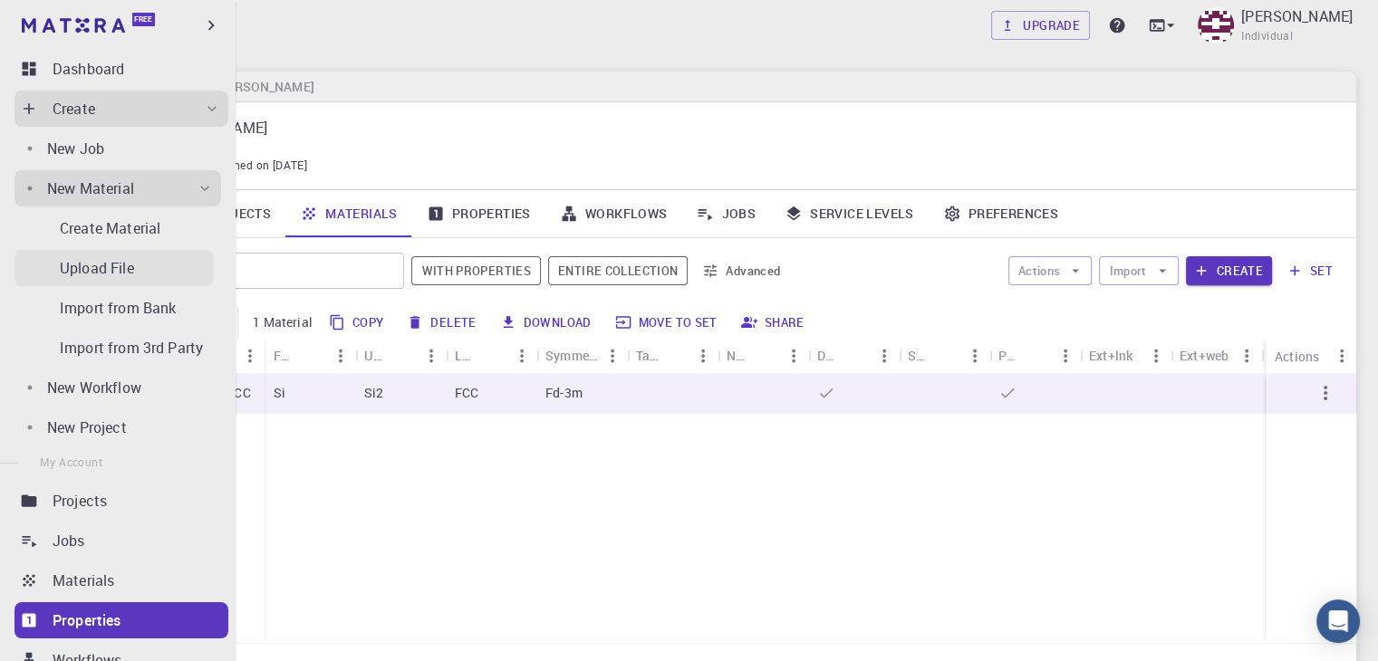
click at [114, 276] on p "Upload File" at bounding box center [97, 268] width 74 height 22
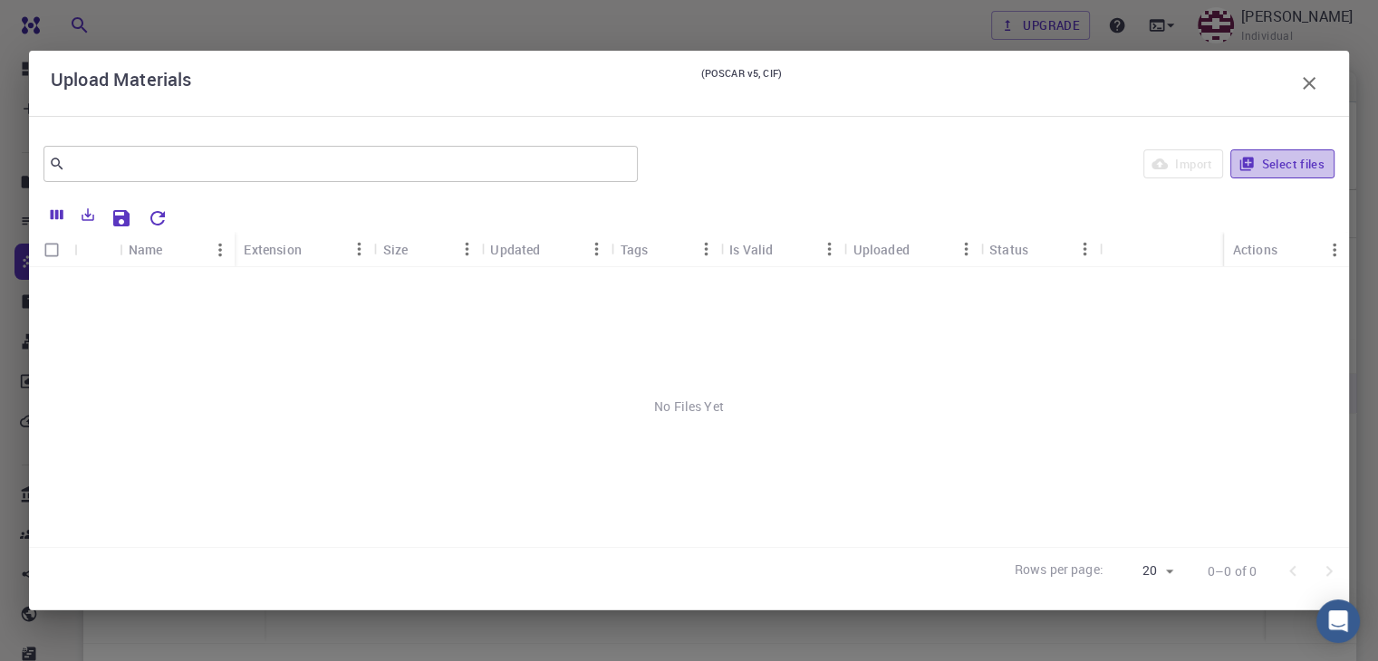
click at [1288, 160] on button "Select files" at bounding box center [1283, 164] width 104 height 29
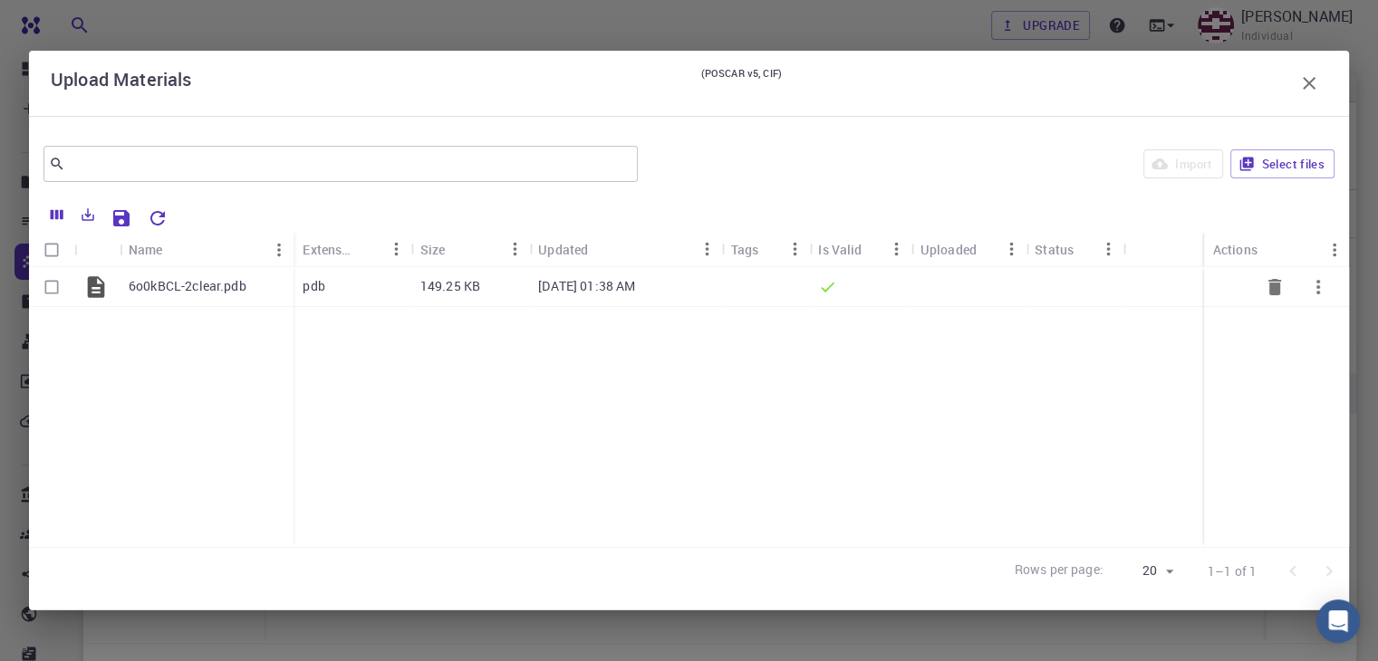
click at [54, 286] on input "Select row" at bounding box center [51, 287] width 34 height 34
checkbox input "true"
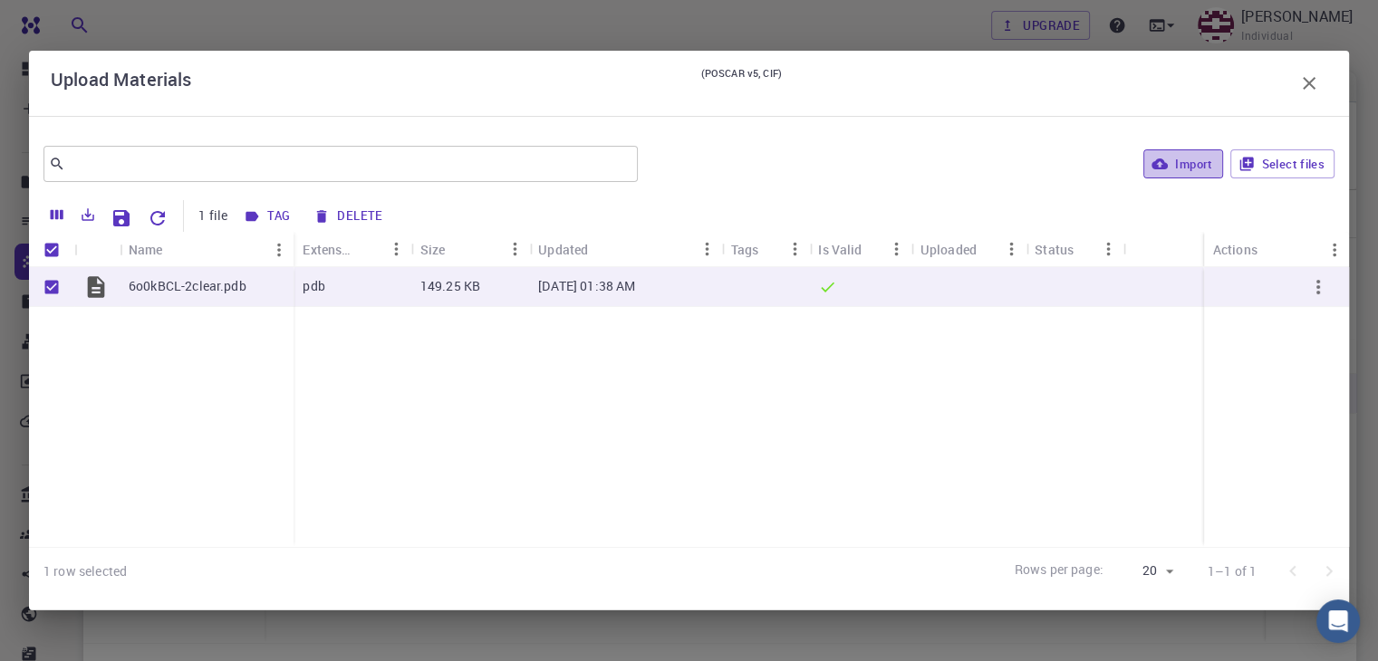
click at [1199, 165] on button "Import" at bounding box center [1183, 164] width 79 height 29
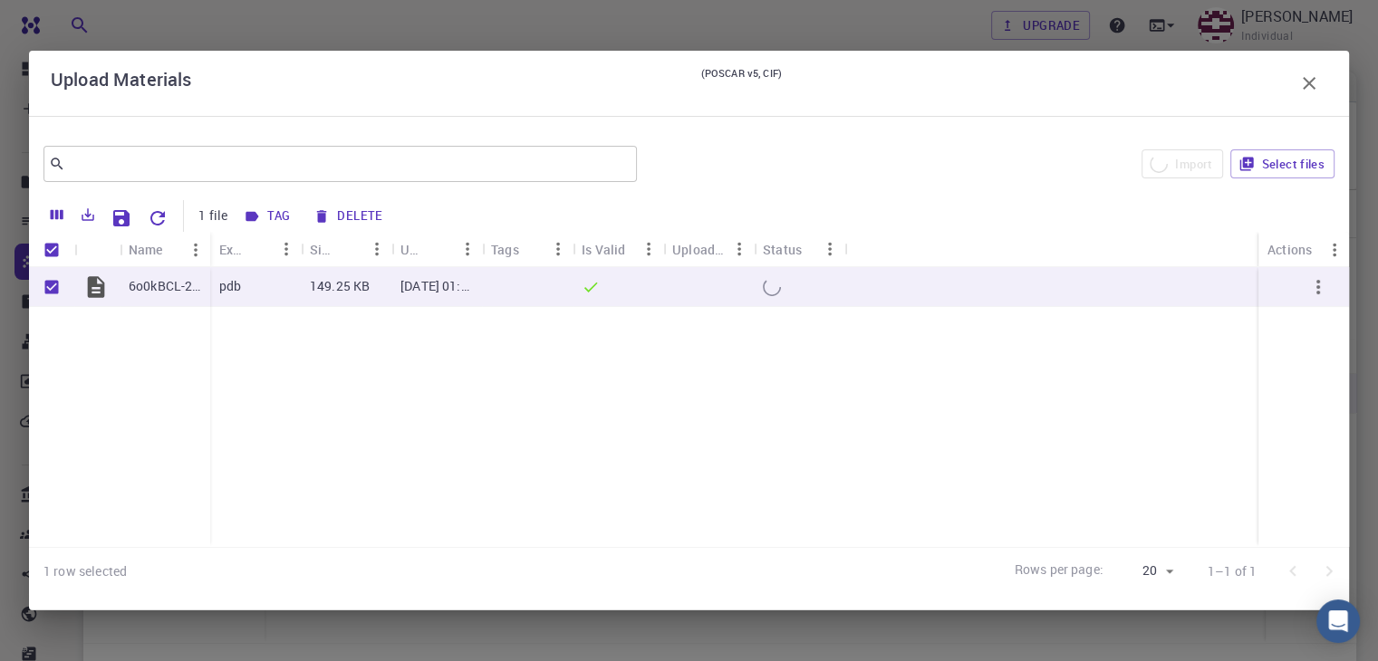
checkbox input "false"
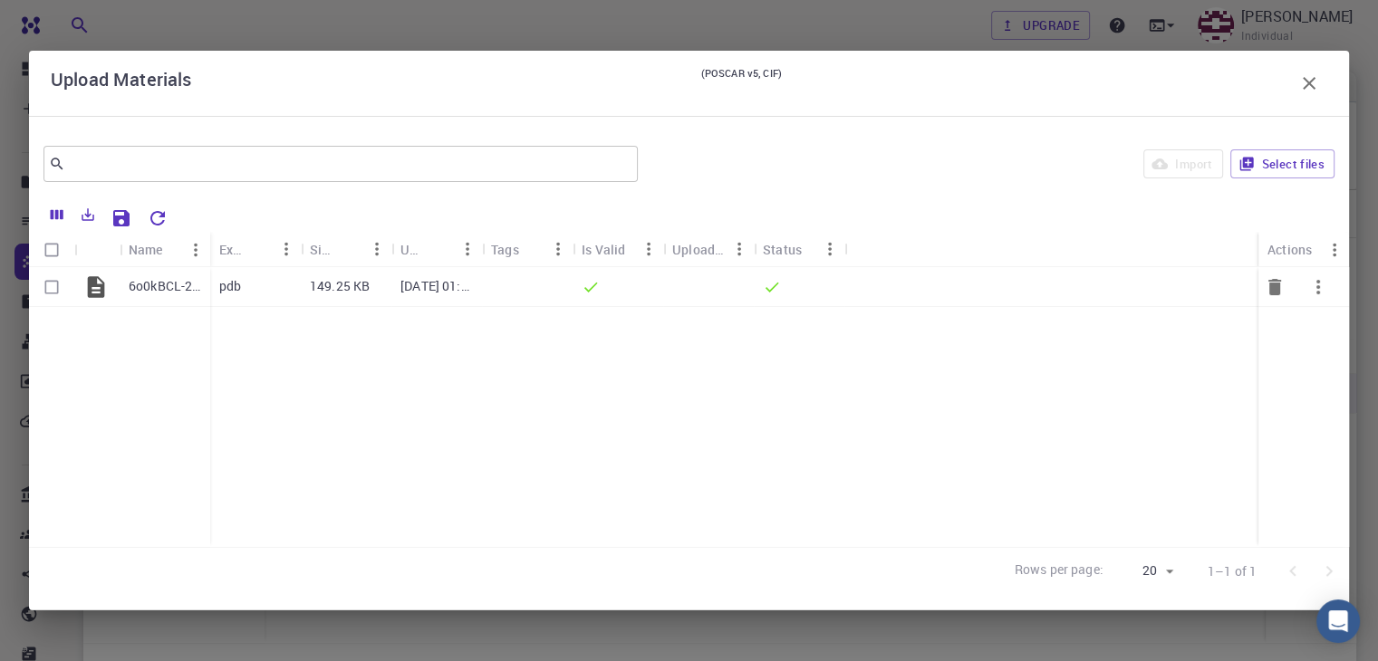
click at [1321, 290] on icon "button" at bounding box center [1319, 287] width 22 height 22
click at [336, 339] on div at bounding box center [689, 330] width 1378 height 661
click at [1281, 161] on button "Select files" at bounding box center [1283, 164] width 104 height 29
click at [56, 327] on input "Select row" at bounding box center [51, 327] width 34 height 34
checkbox input "true"
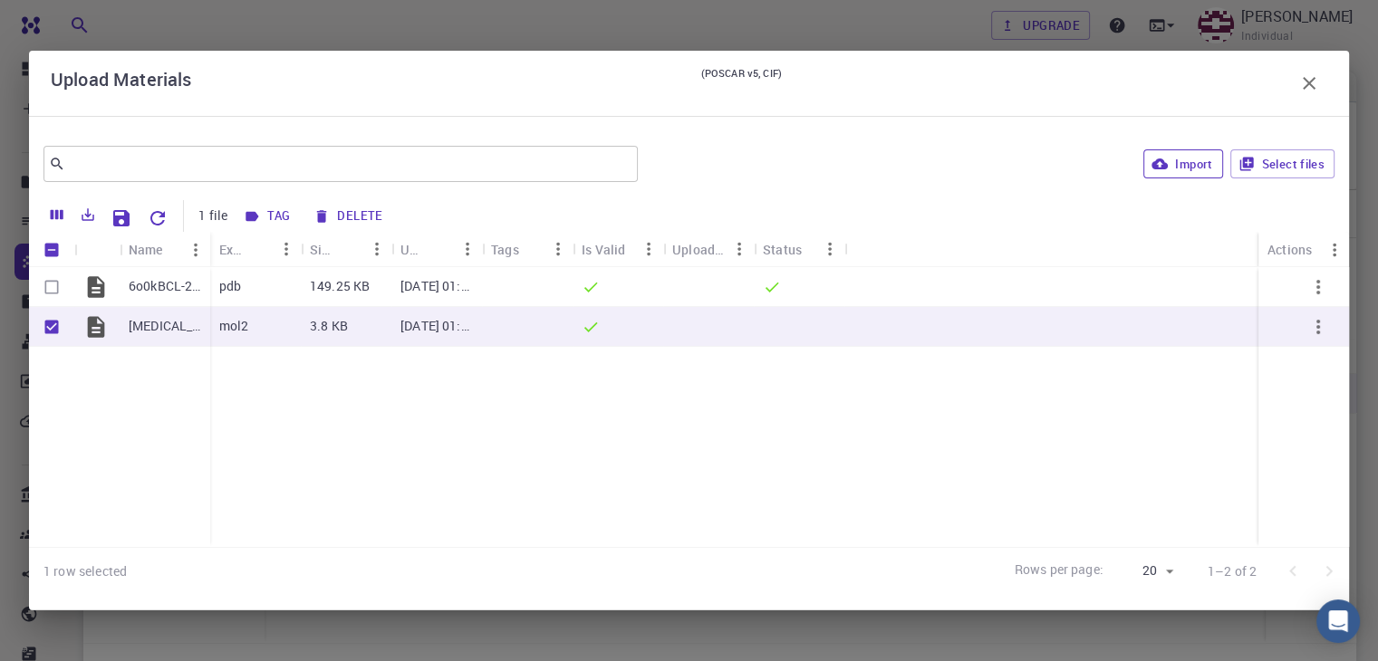
click at [1200, 167] on button "Import" at bounding box center [1183, 164] width 79 height 29
checkbox input "false"
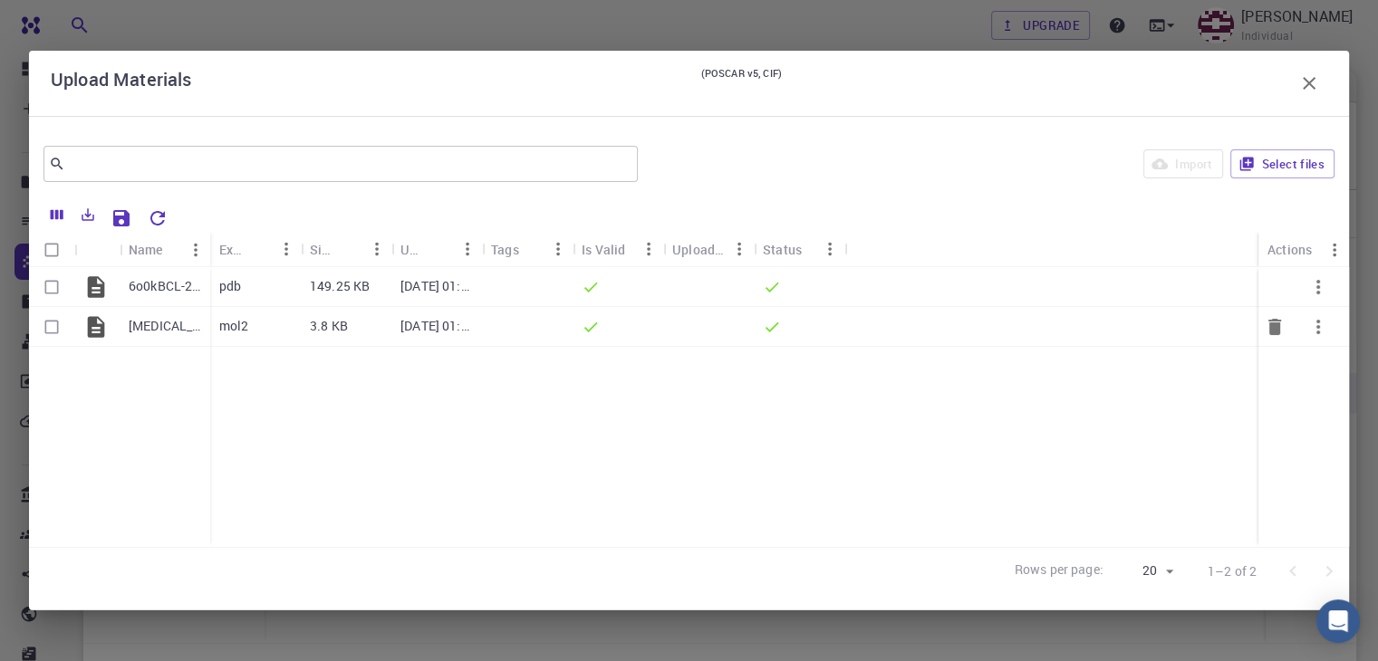
click at [1319, 331] on icon "button" at bounding box center [1319, 327] width 22 height 22
click at [1316, 81] on div at bounding box center [689, 330] width 1378 height 661
click at [1316, 84] on icon "button" at bounding box center [1310, 83] width 22 height 22
